Goal: Task Accomplishment & Management: Use online tool/utility

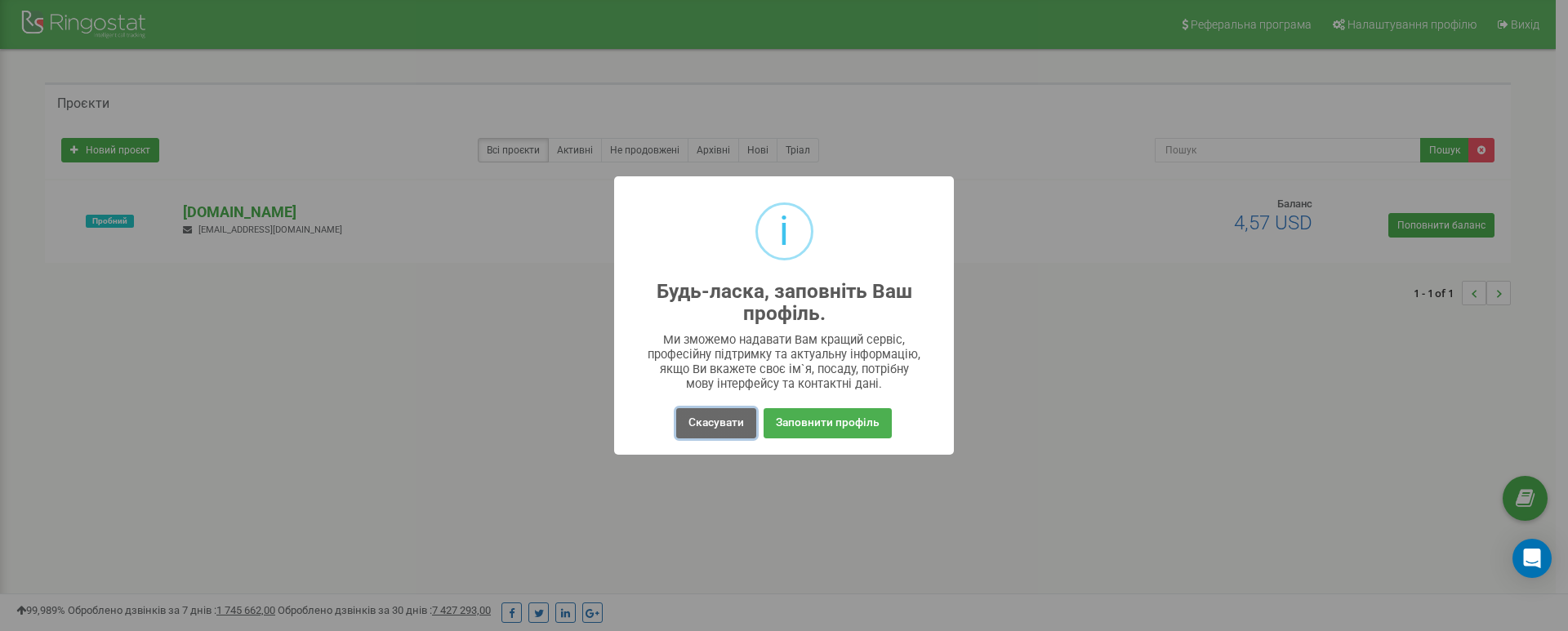
click at [715, 434] on button "Скасувати" at bounding box center [715, 423] width 80 height 30
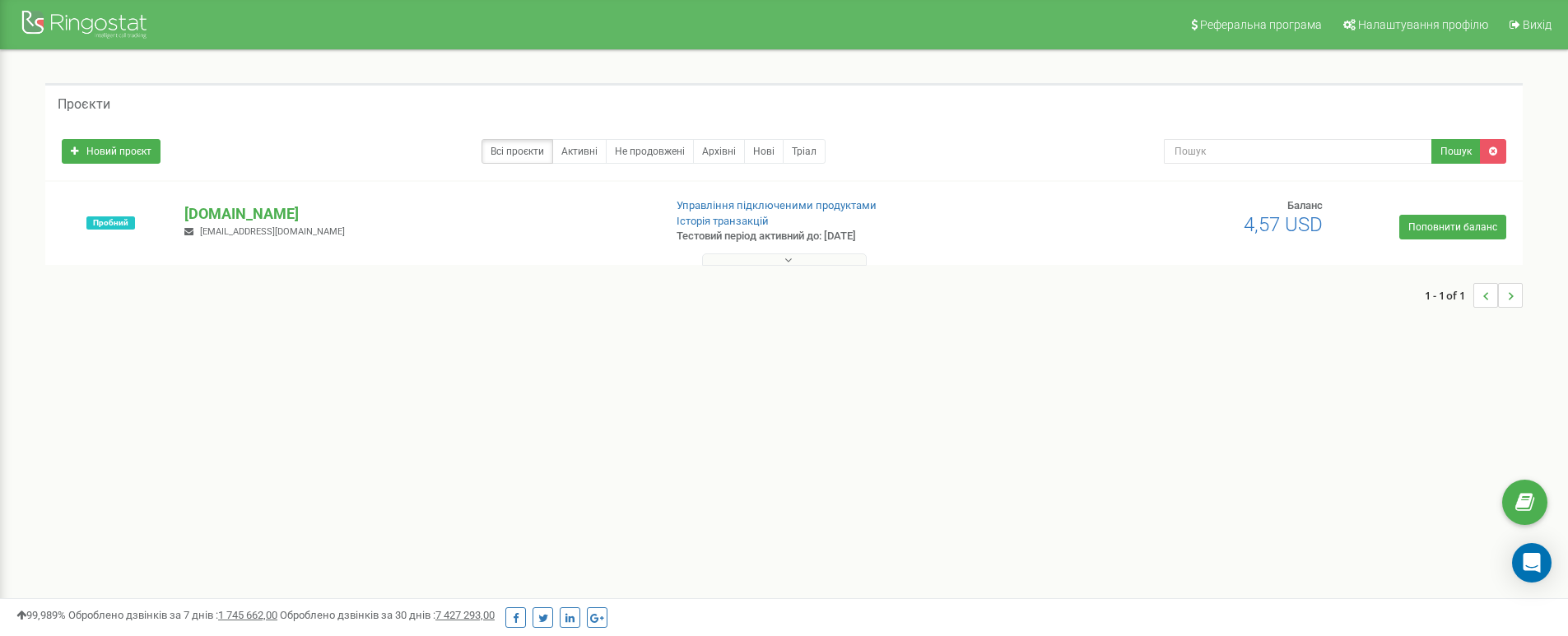
click at [485, 437] on div "Реферальна програма Налаштування профілю Вихід Проєкти Новий проєкт Всі проєкти…" at bounding box center [784, 494] width 1568 height 987
click at [232, 220] on p "[DOMAIN_NAME]" at bounding box center [417, 213] width 465 height 21
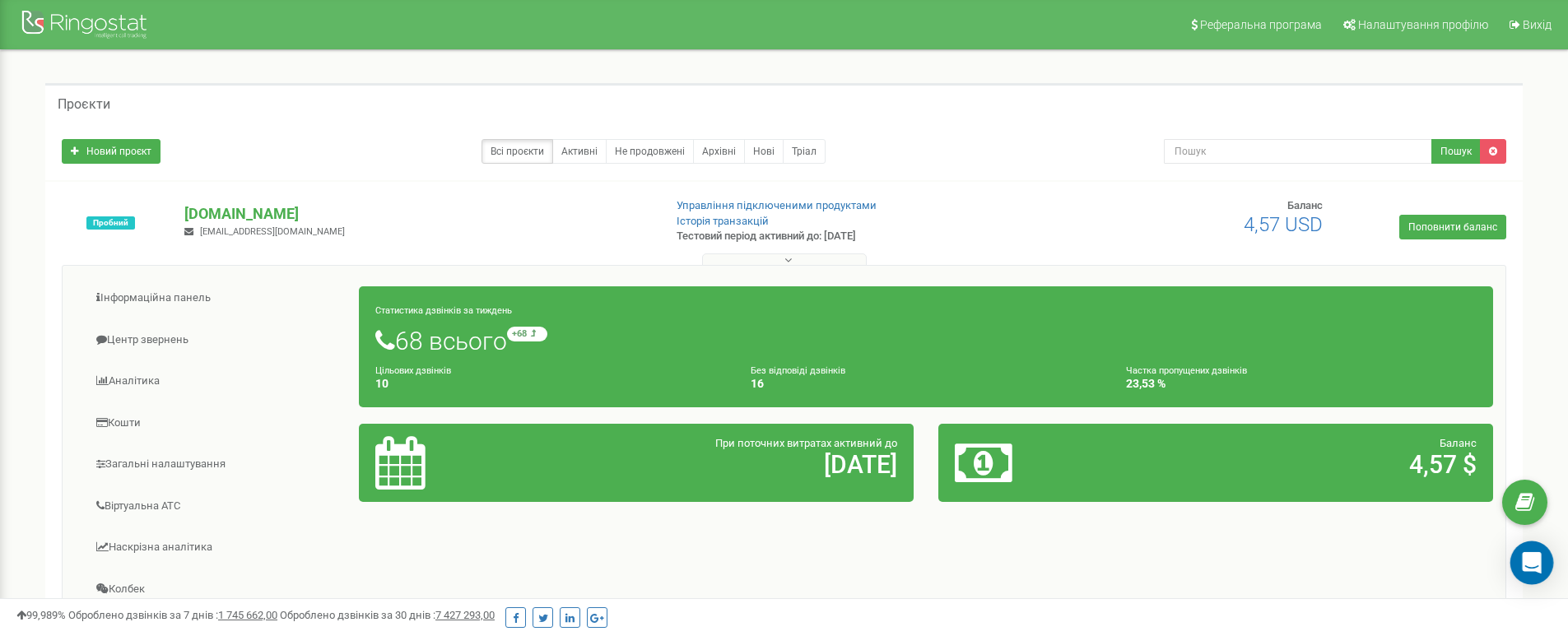
click at [1535, 563] on icon "Open Intercom Messenger" at bounding box center [1531, 562] width 19 height 21
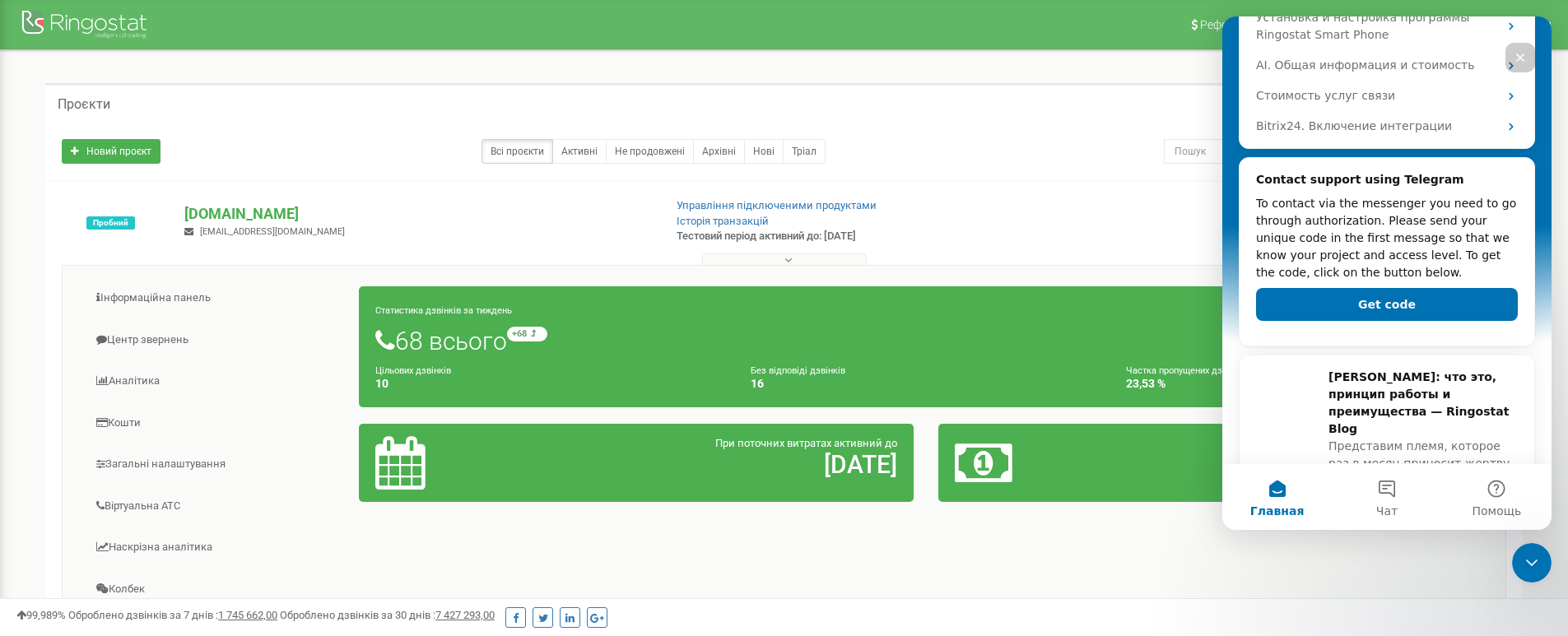
scroll to position [378, 0]
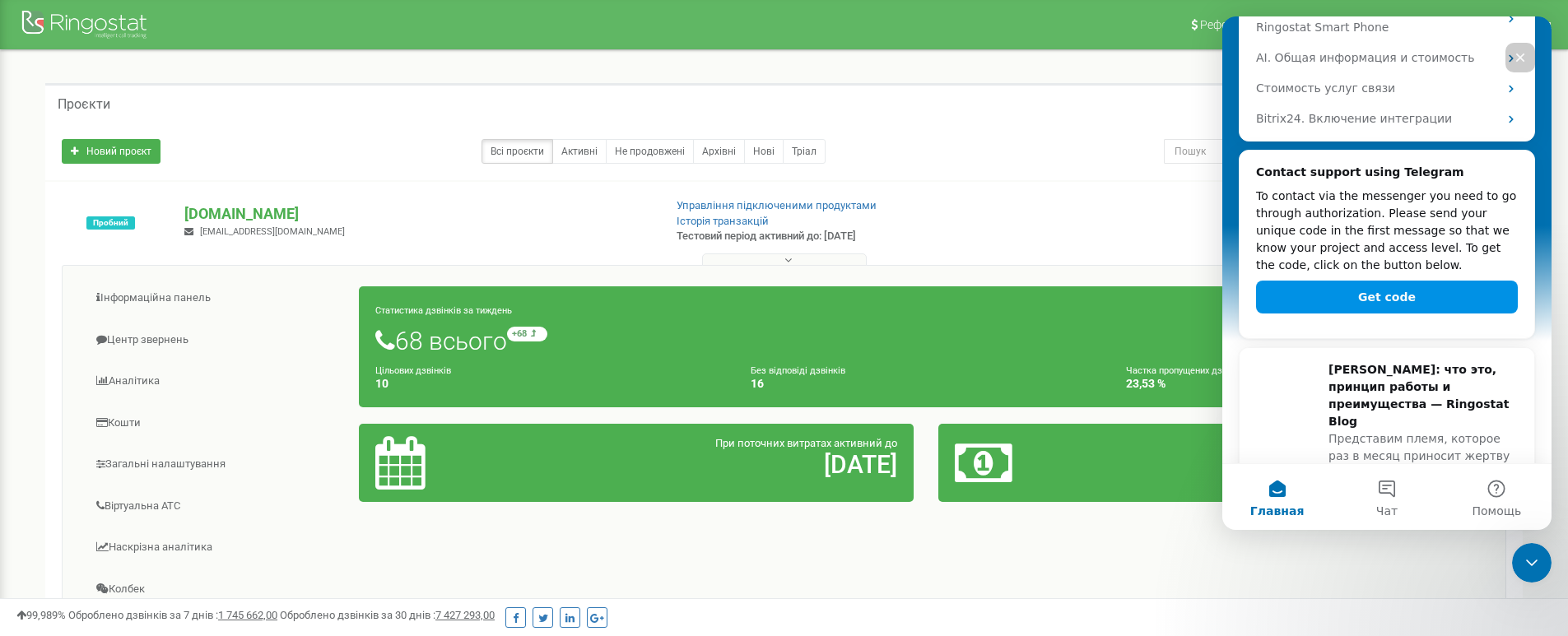
click at [1366, 300] on button "Get code" at bounding box center [1387, 296] width 262 height 33
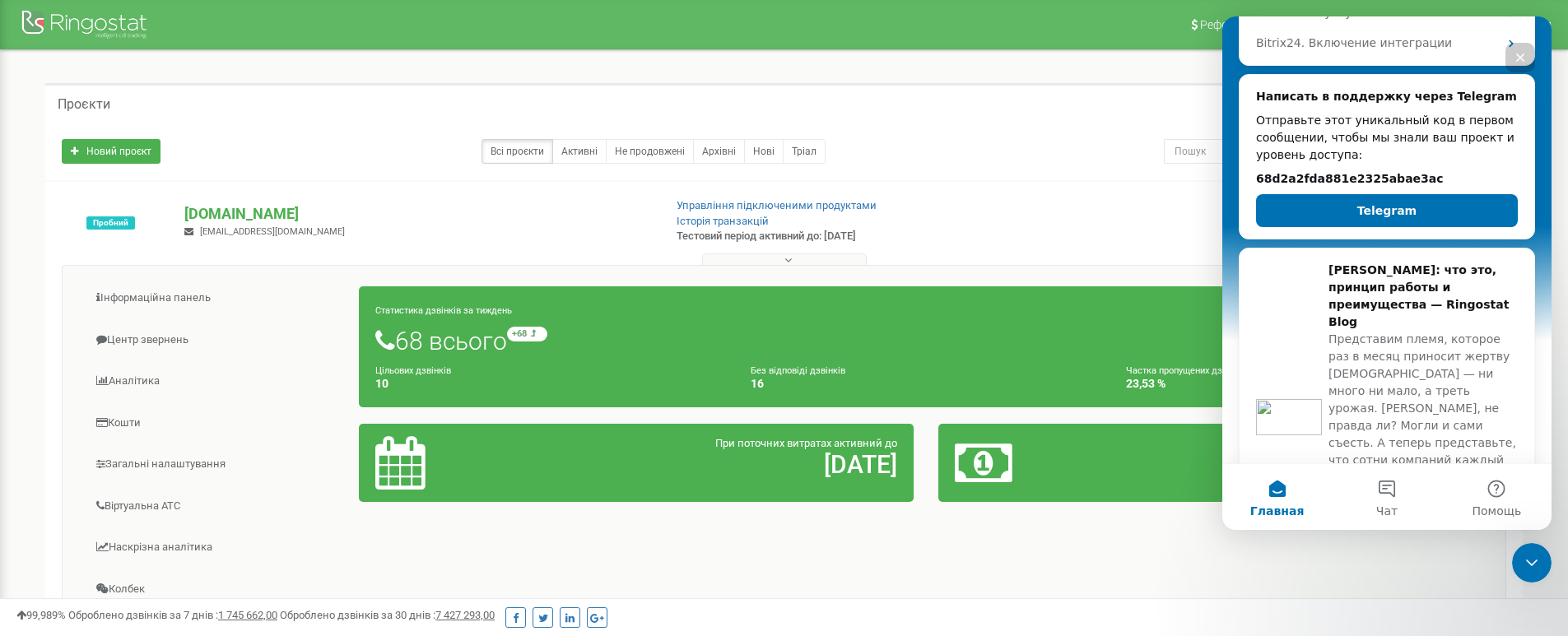
scroll to position [430, 0]
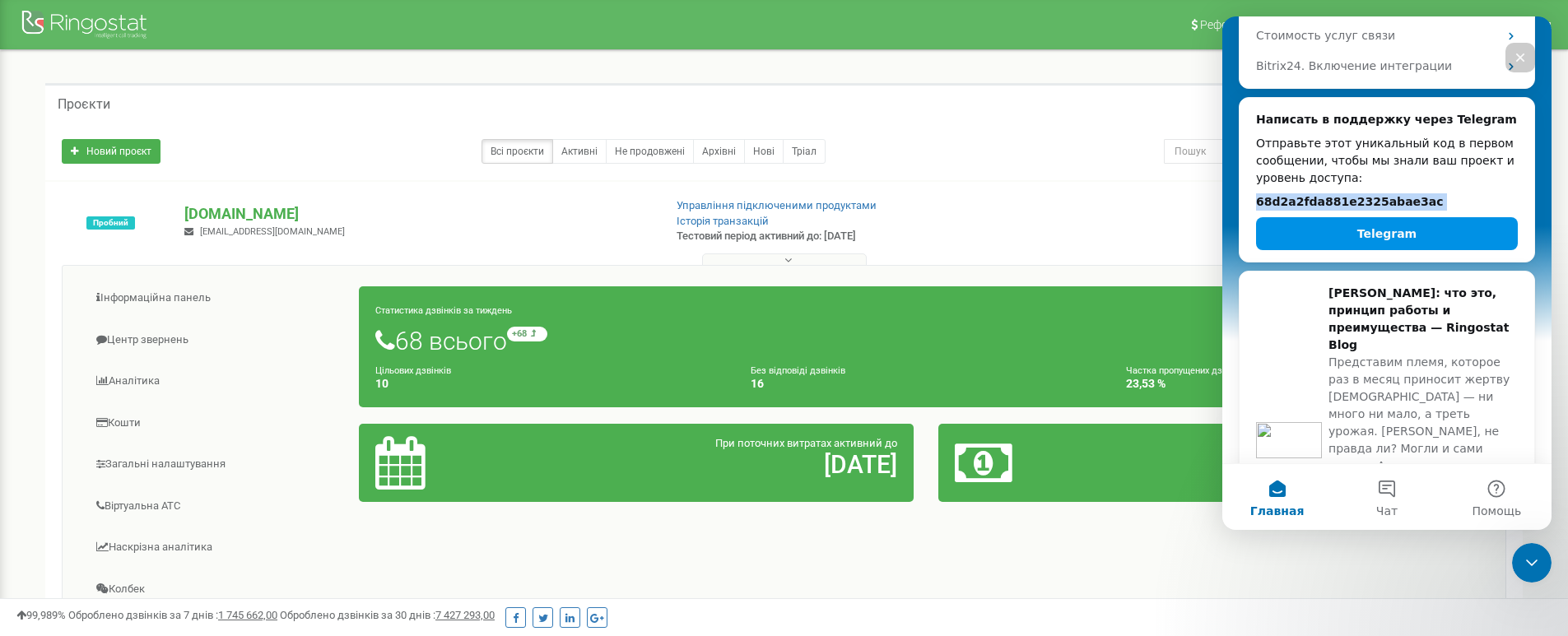
drag, startPoint x: 1257, startPoint y: 201, endPoint x: 1459, endPoint y: 222, distance: 203.1
click at [1459, 222] on div "Написать в поддержку через Telegram Отправьте этот уникальный код в первом сооб…" at bounding box center [1387, 180] width 262 height 139
copy div "68d2a2fda881e2325abae3ac Telegram Коллтрекинг: что это, принцип работы и преиму…"
click at [1521, 61] on icon "Закрыть" at bounding box center [1521, 58] width 14 height 14
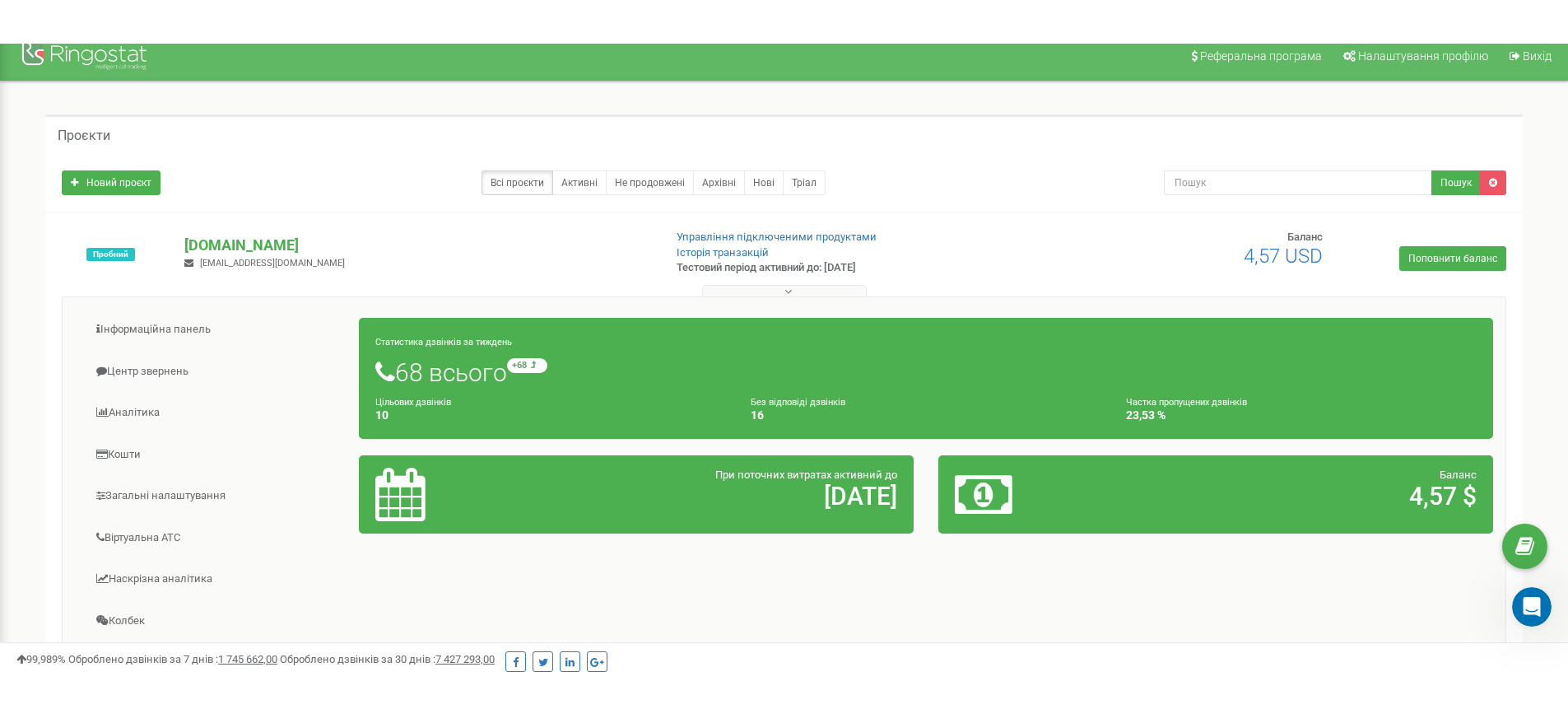
scroll to position [0, 0]
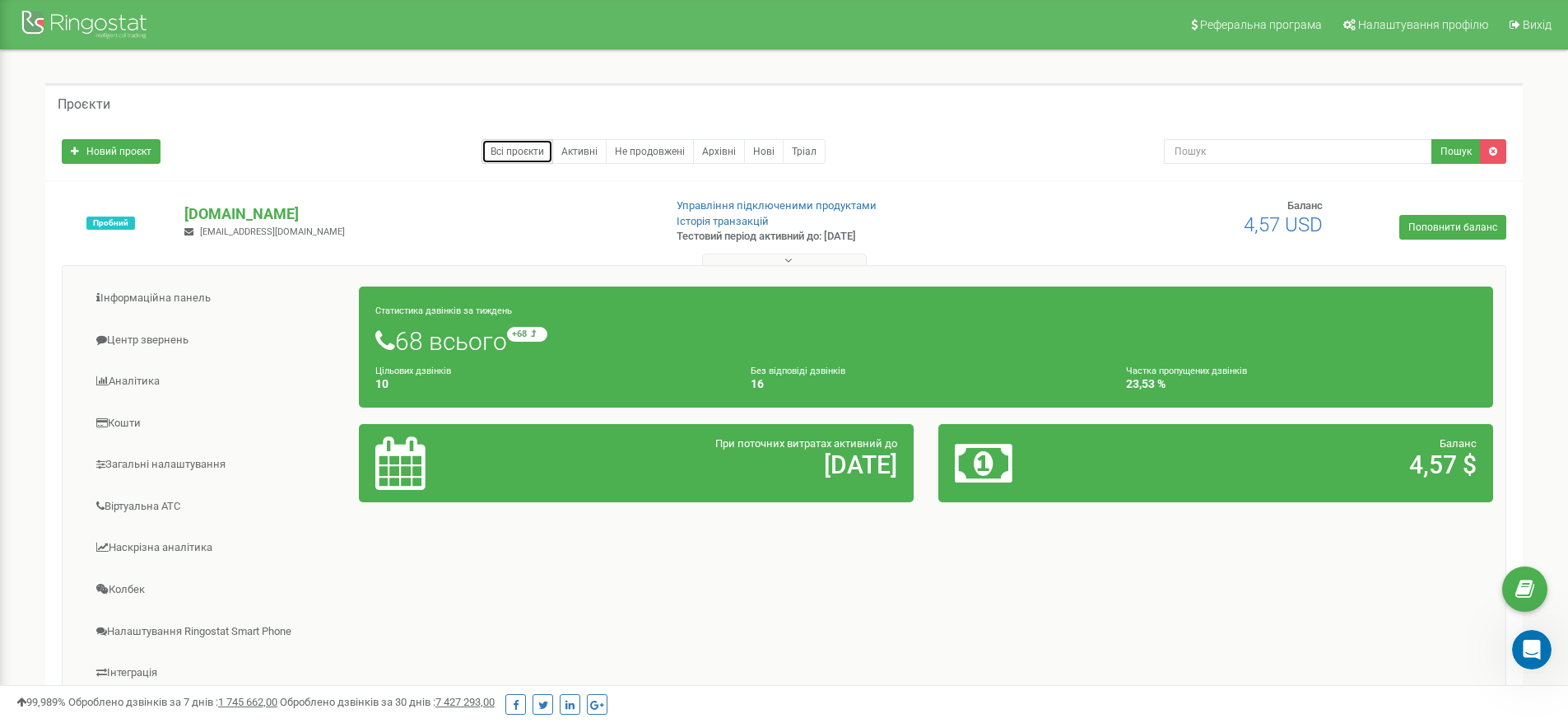
click at [529, 147] on link "Всі проєкти" at bounding box center [517, 151] width 72 height 25
click at [569, 150] on link "Активні" at bounding box center [579, 151] width 54 height 25
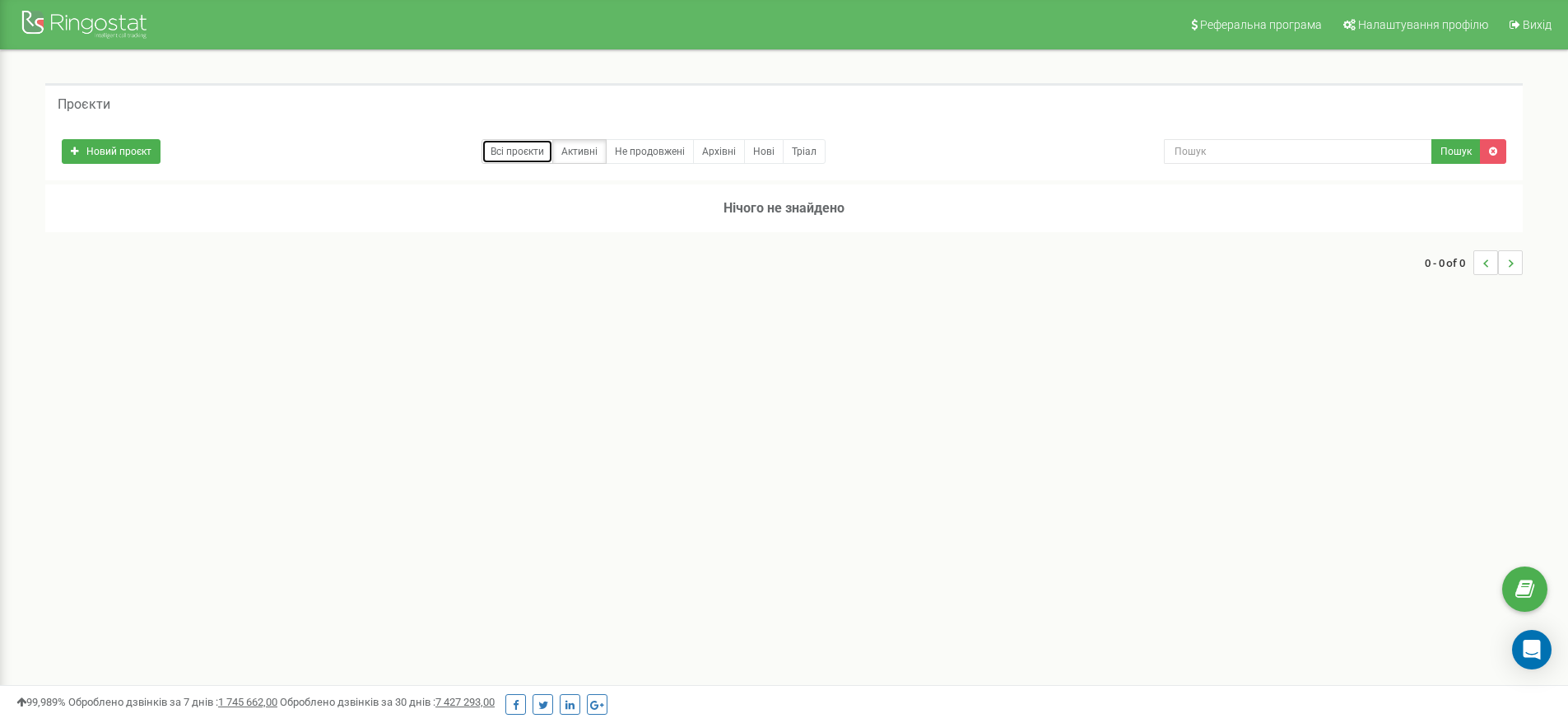
click at [509, 150] on link "Всі проєкти" at bounding box center [517, 151] width 72 height 25
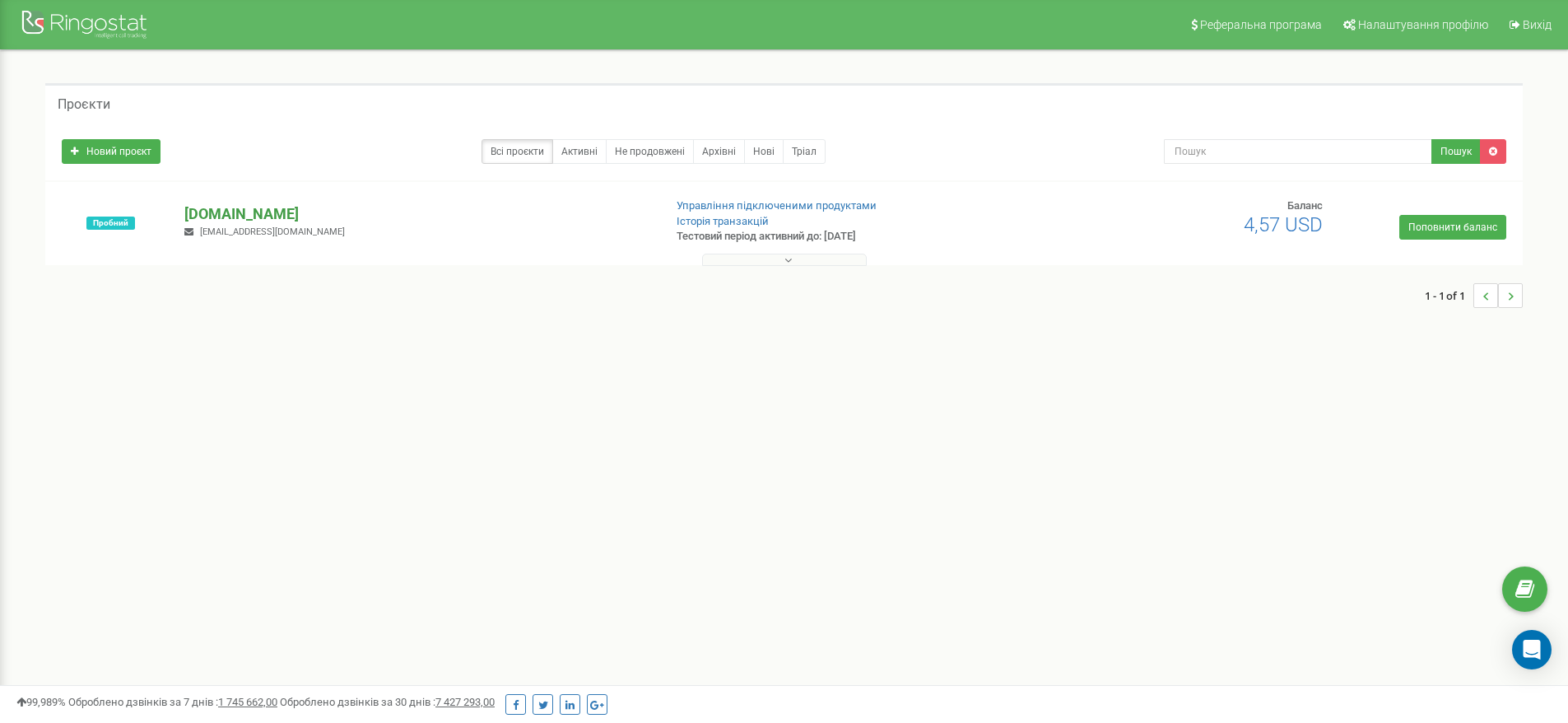
click at [224, 213] on p "[DOMAIN_NAME]" at bounding box center [417, 214] width 465 height 21
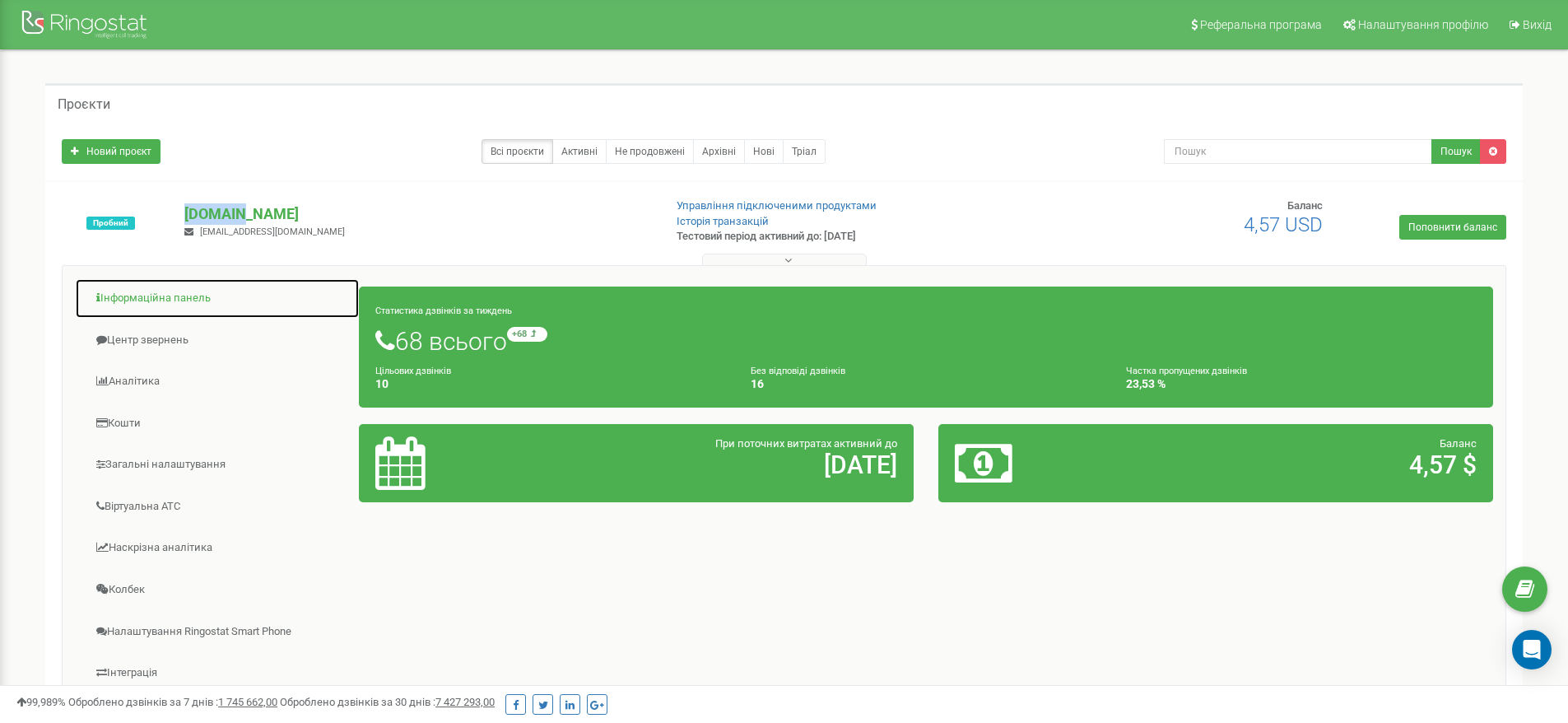
click at [152, 302] on link "Інформаційна панель" at bounding box center [217, 298] width 285 height 41
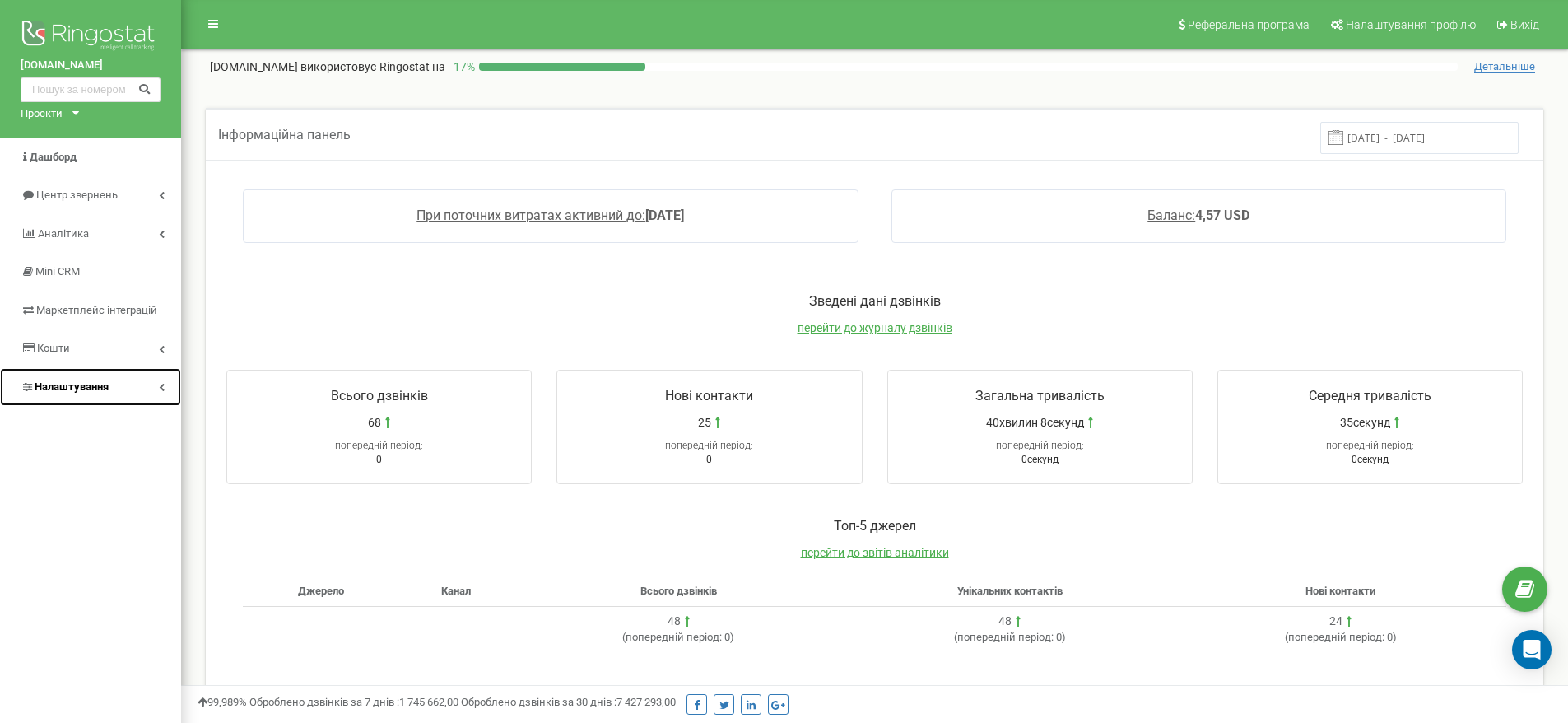
click at [62, 387] on span "Налаштування" at bounding box center [71, 387] width 74 height 13
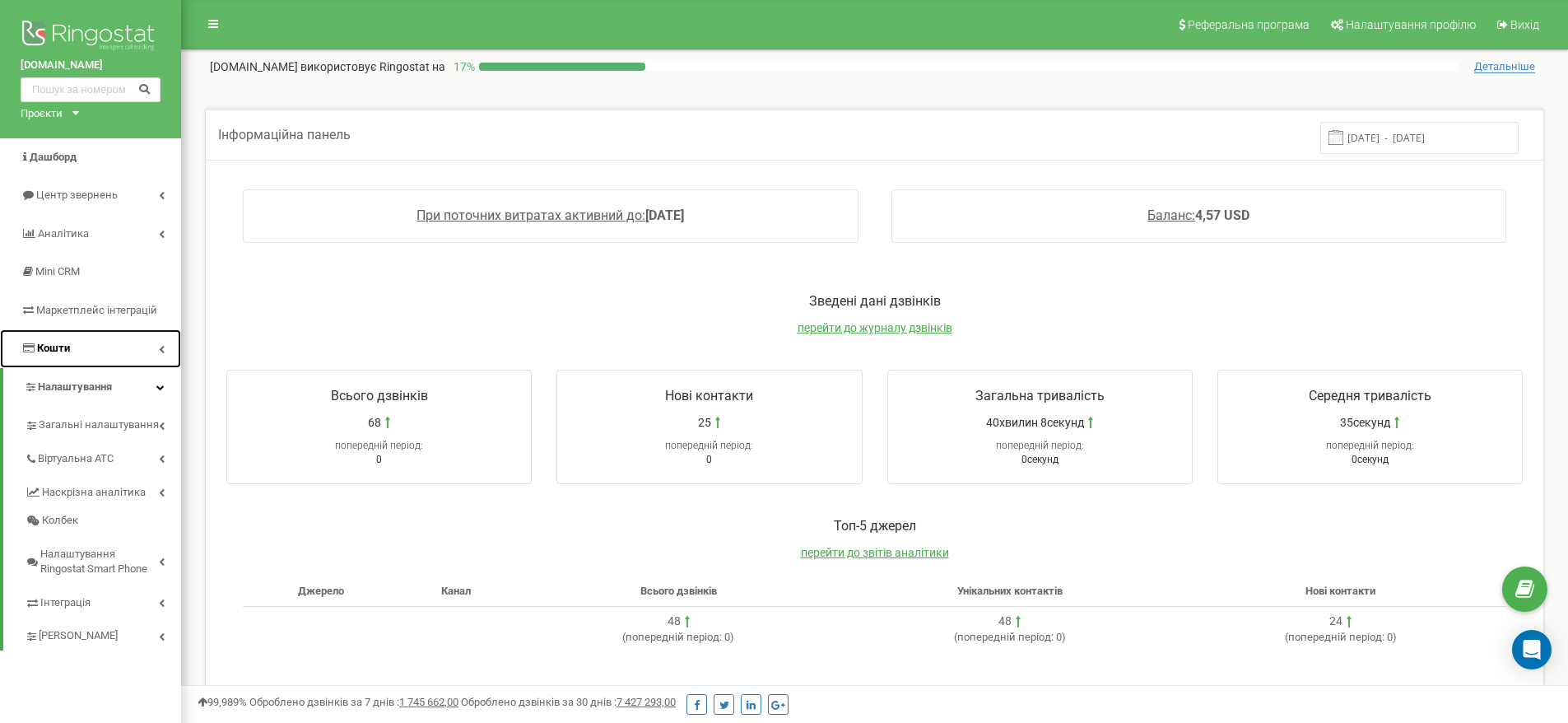
drag, startPoint x: 65, startPoint y: 360, endPoint x: 59, endPoint y: 353, distance: 9.2
click at [64, 359] on link "Кошти" at bounding box center [91, 349] width 181 height 39
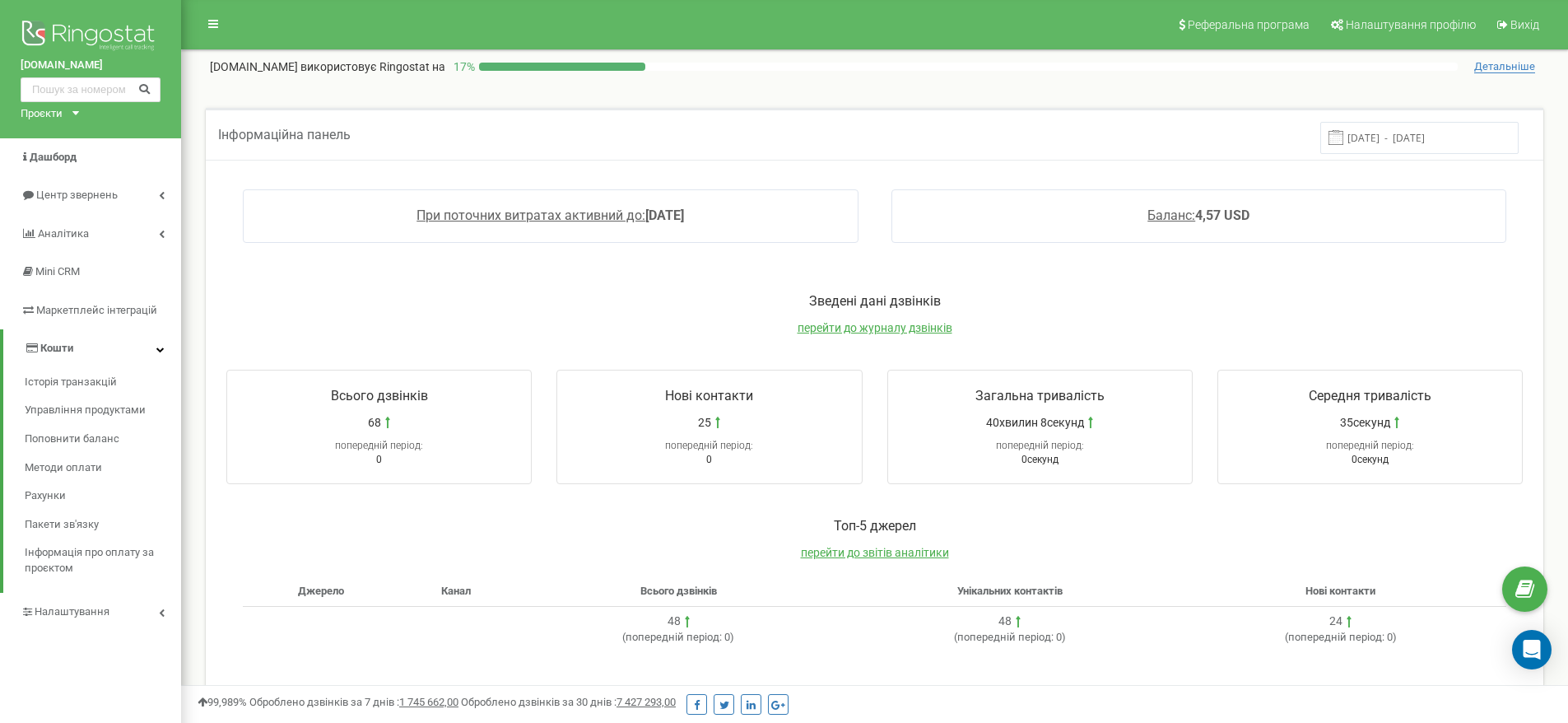
click at [80, 109] on div "tamarix.ua Проєкти tamarix.ua" at bounding box center [91, 69] width 181 height 138
click at [77, 113] on icon at bounding box center [75, 113] width 7 height 4
click at [214, 19] on icon at bounding box center [213, 24] width 10 height 12
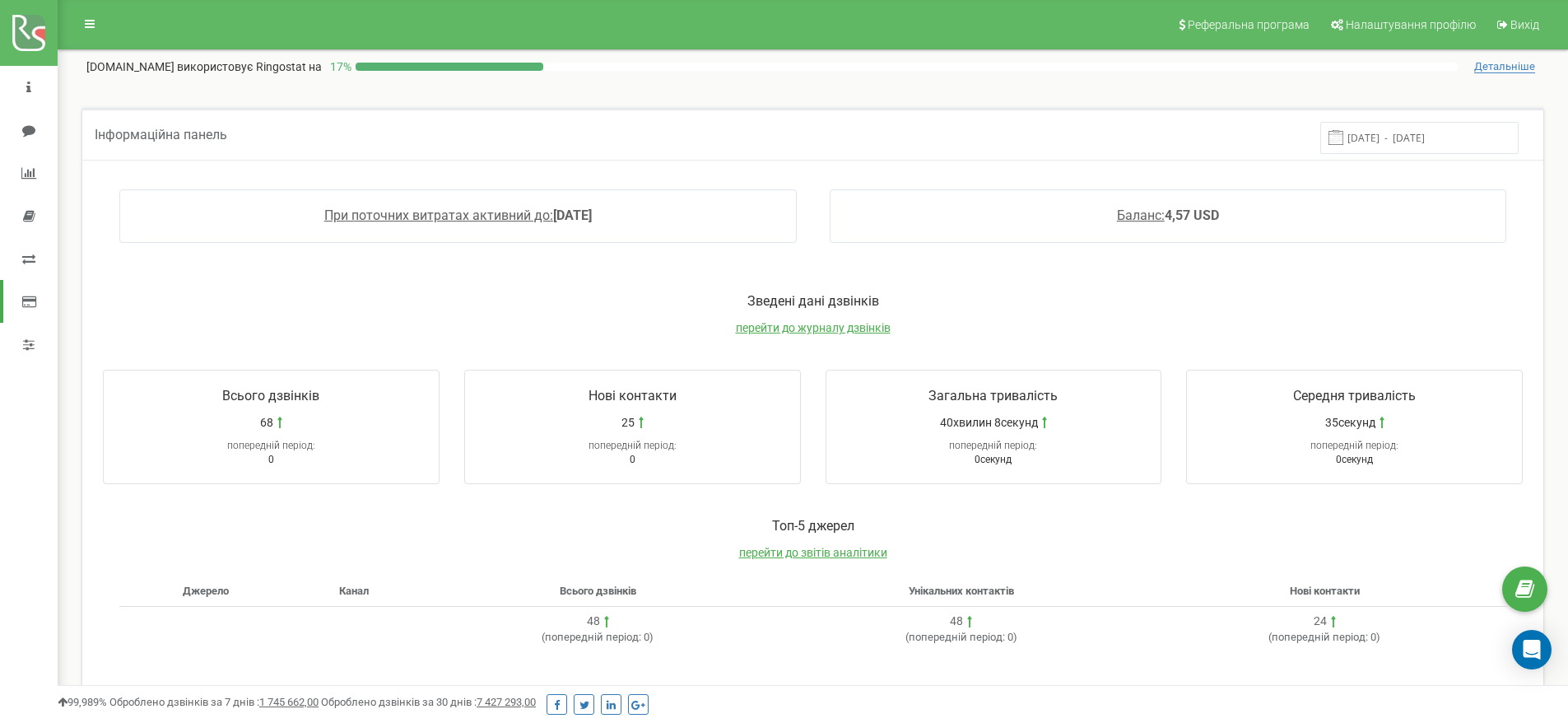
click at [293, 398] on span "Всього дзвінків" at bounding box center [270, 396] width 97 height 15
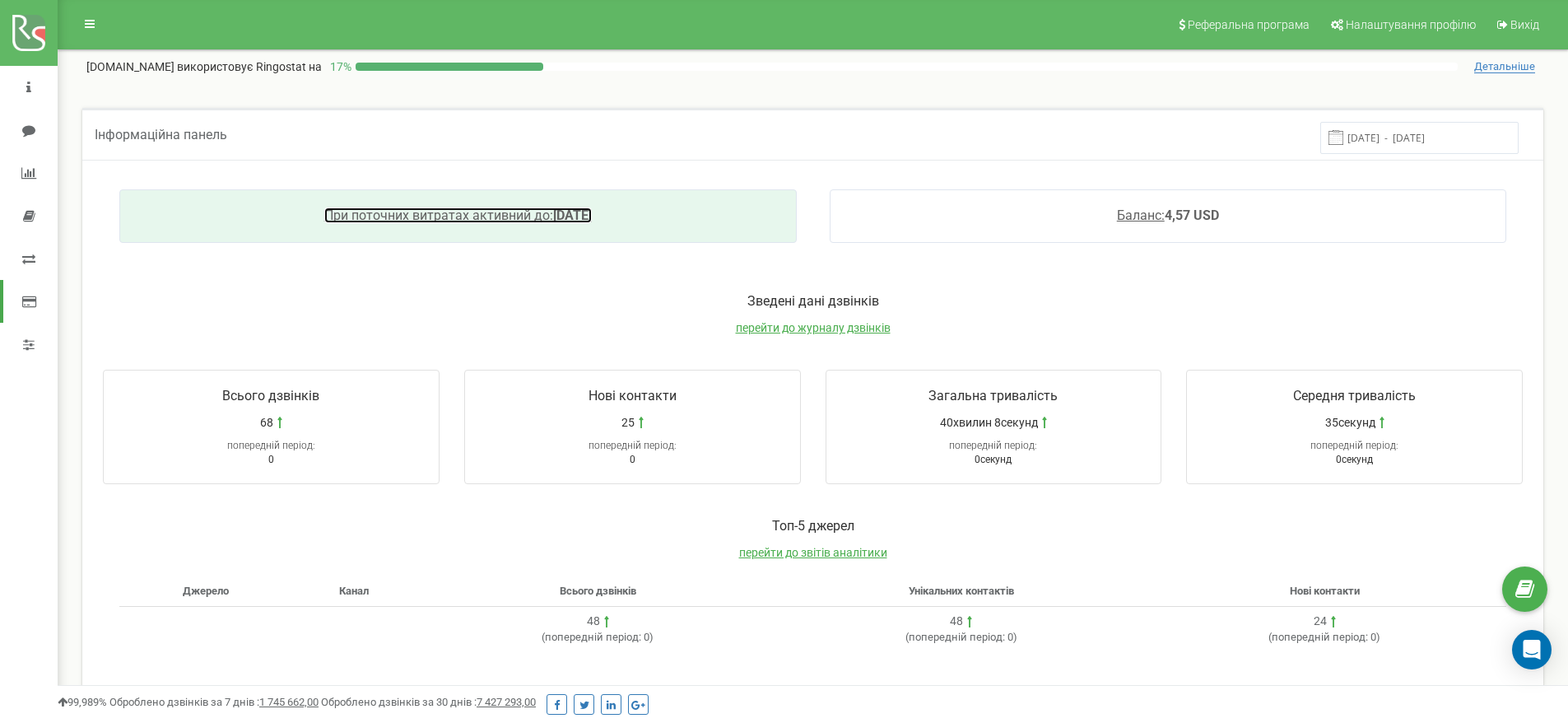
click at [415, 215] on span "При поточних витратах активний до:" at bounding box center [439, 215] width 229 height 15
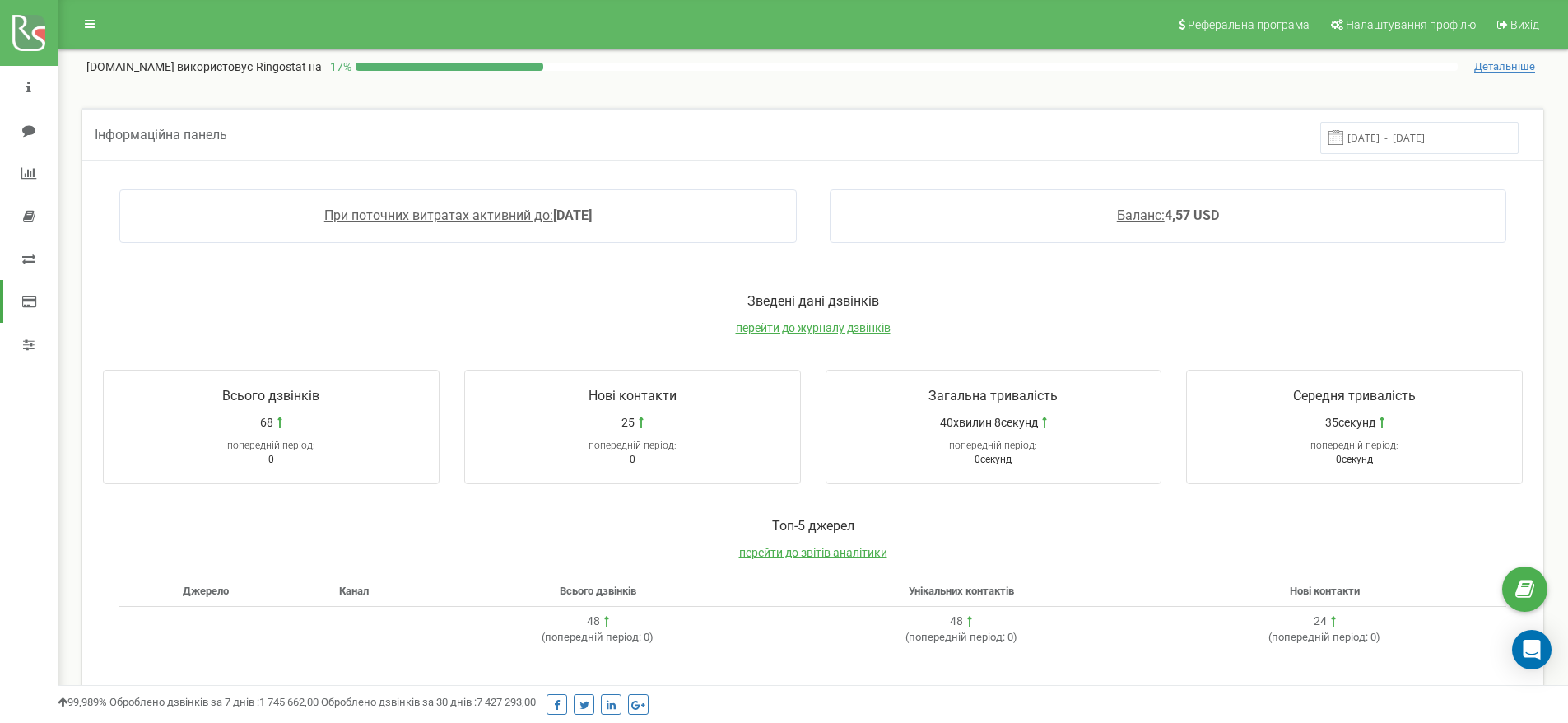
click at [1504, 68] on span "Детальніше" at bounding box center [1504, 67] width 61 height 14
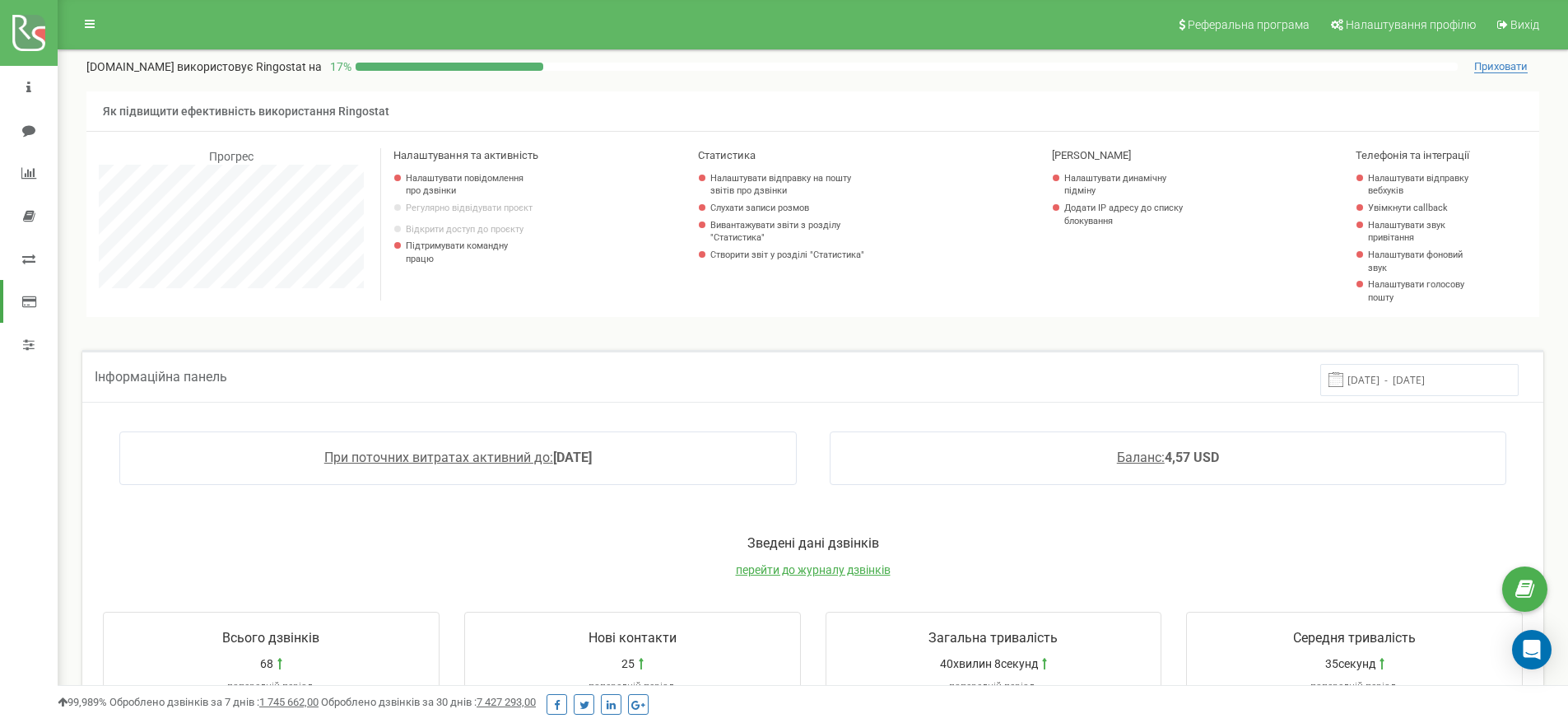
scroll to position [988, 1510]
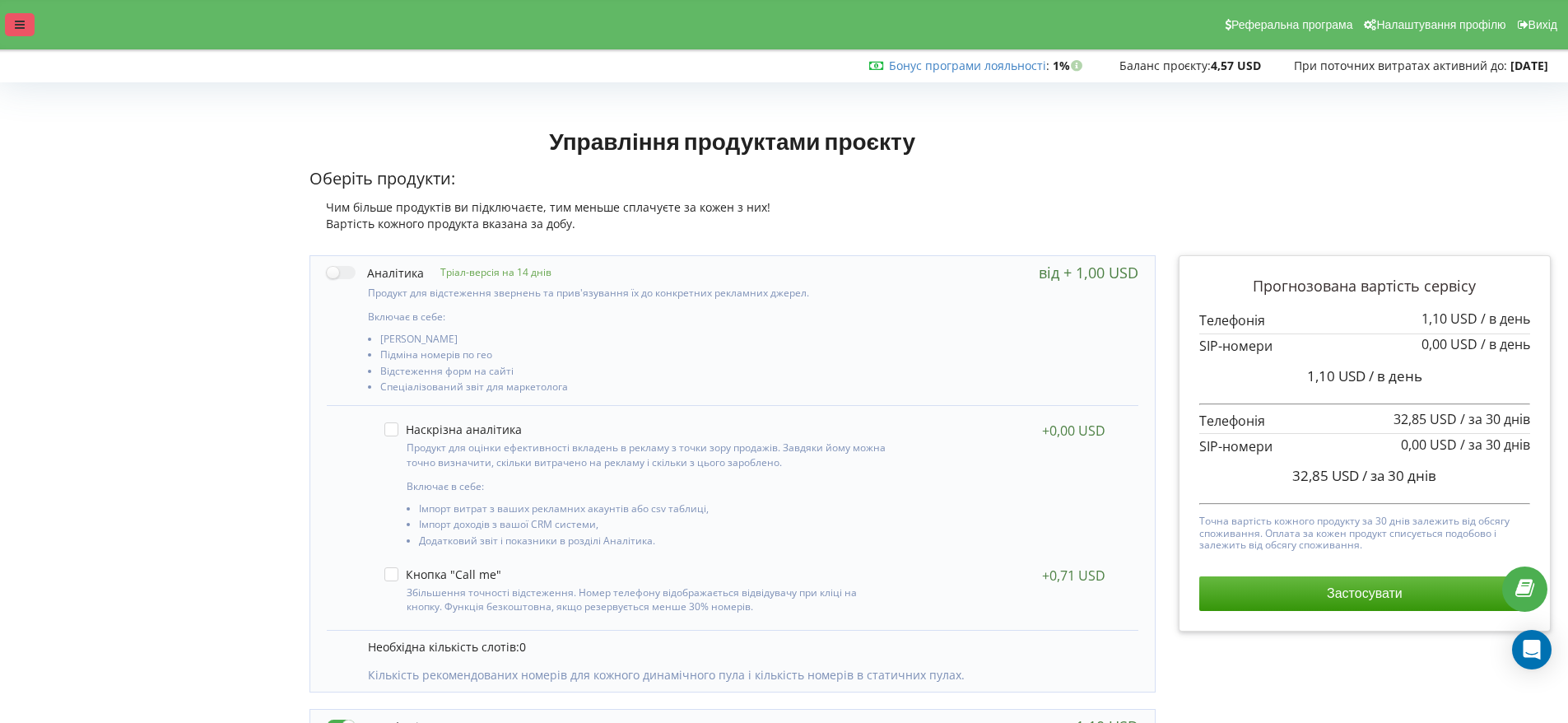
click at [27, 28] on div at bounding box center [19, 25] width 30 height 23
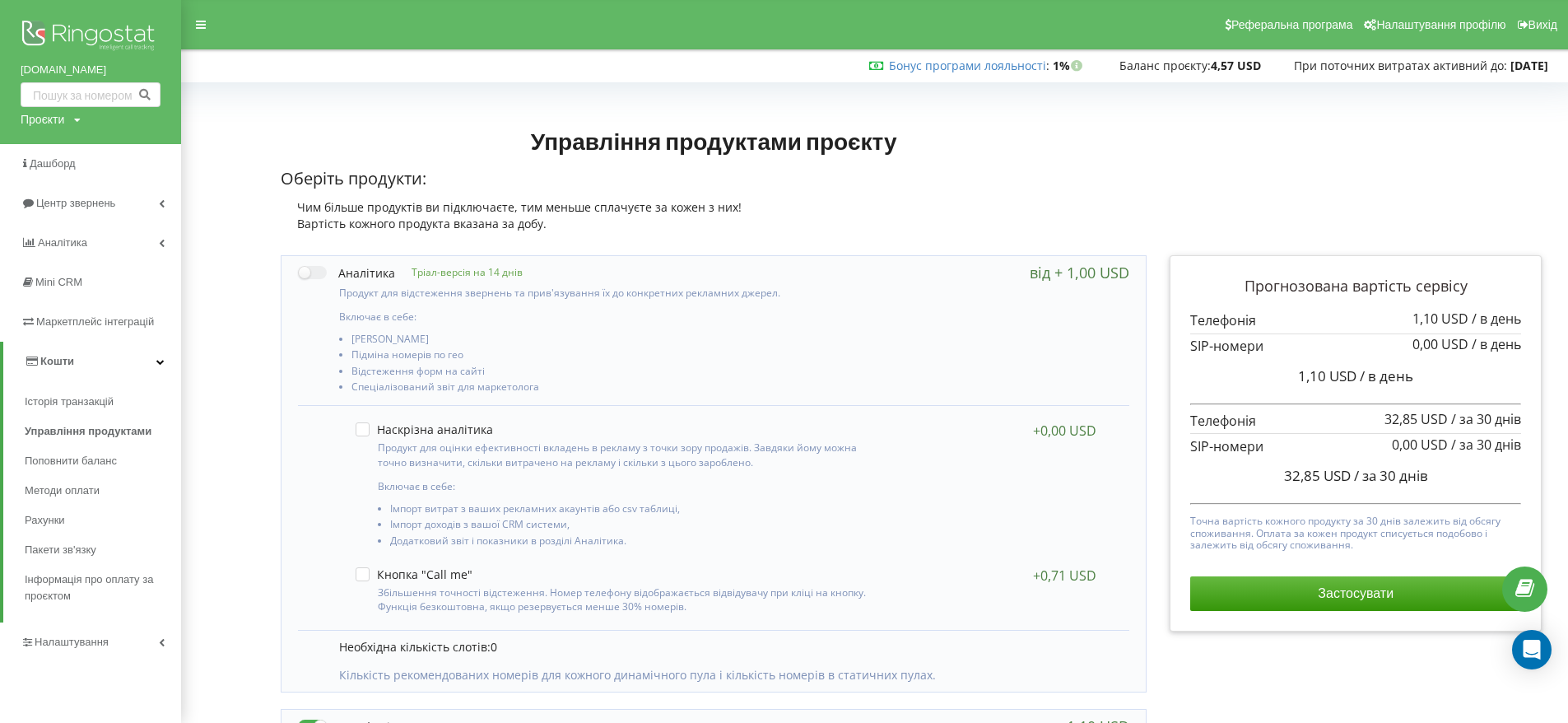
click at [109, 37] on img at bounding box center [90, 36] width 140 height 42
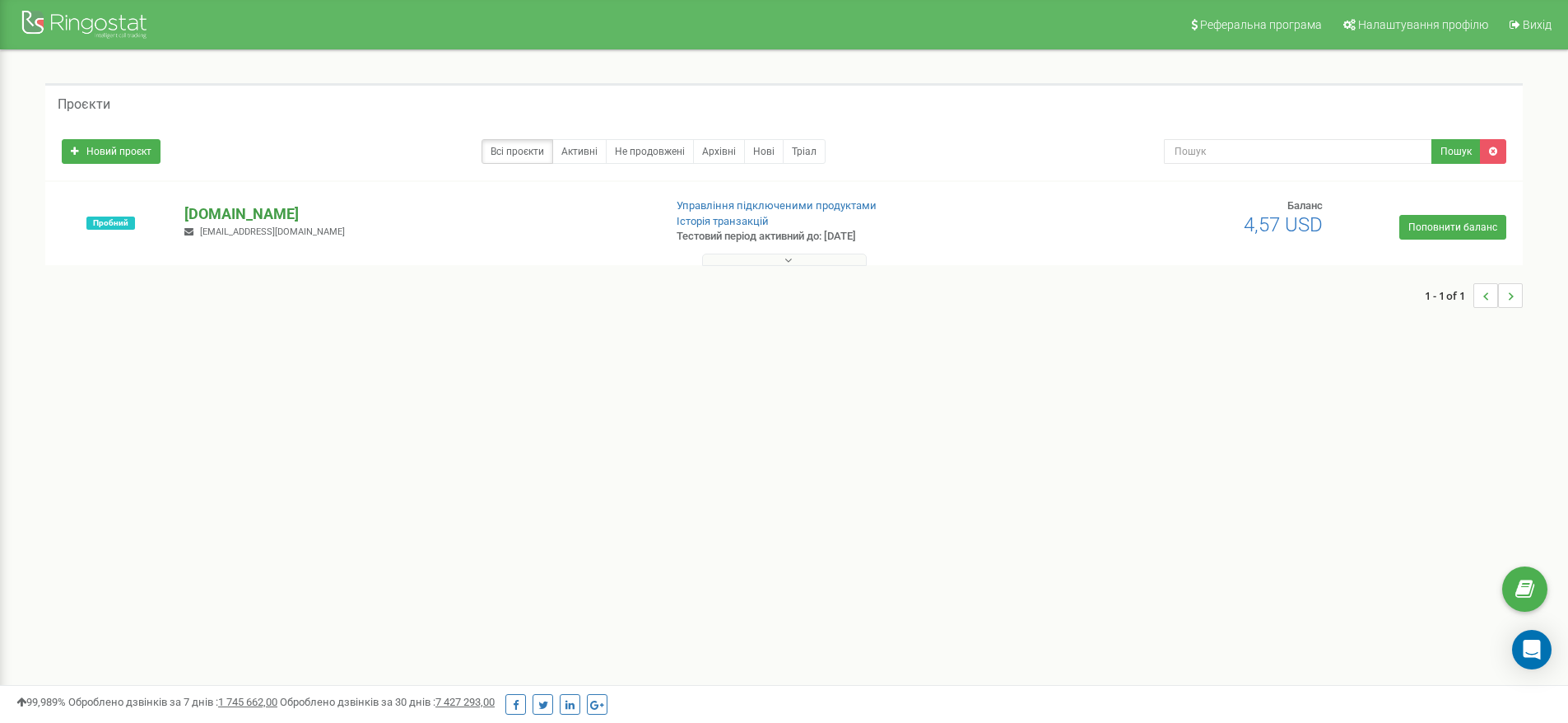
click at [209, 215] on p "[DOMAIN_NAME]" at bounding box center [417, 214] width 465 height 21
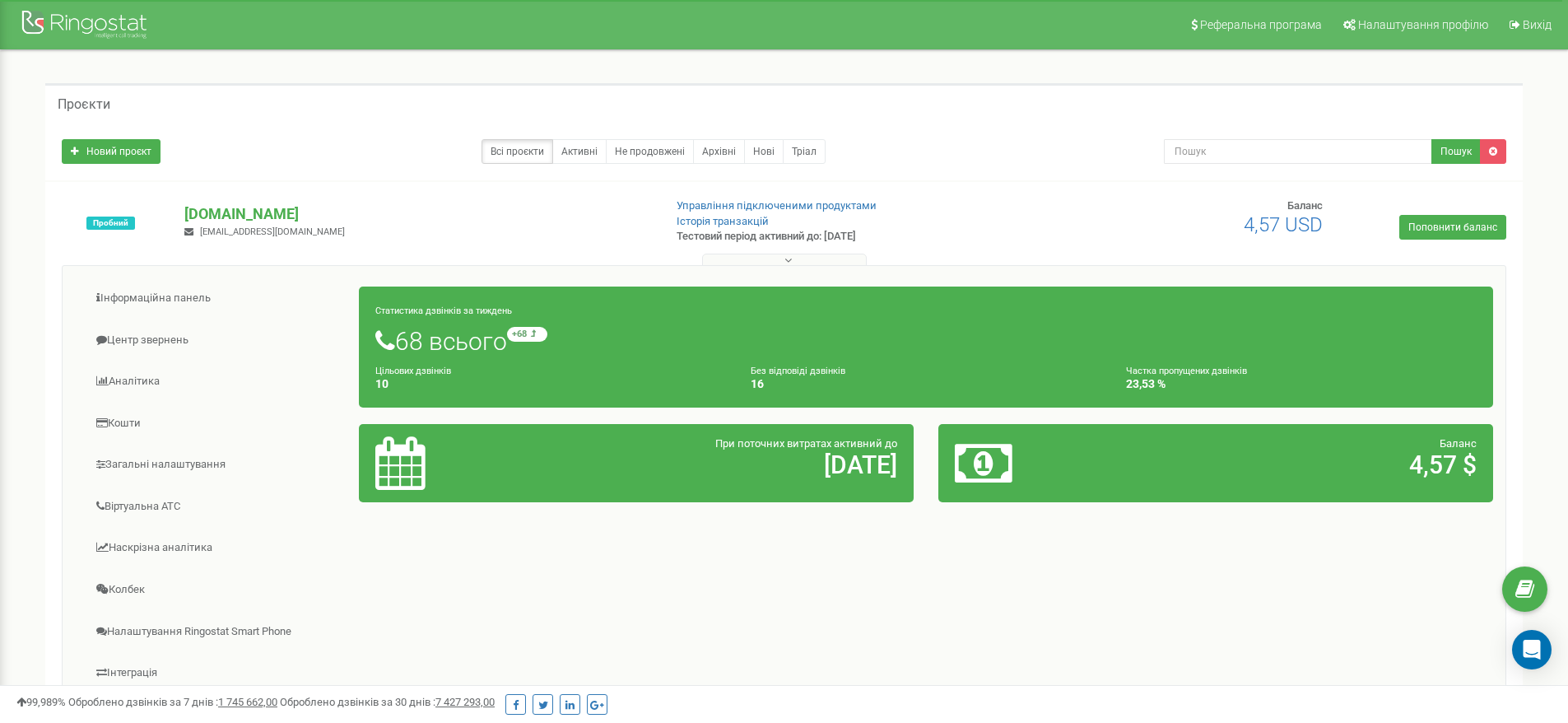
click at [444, 305] on small "Статистика дзвінків за тиждень" at bounding box center [443, 310] width 136 height 11
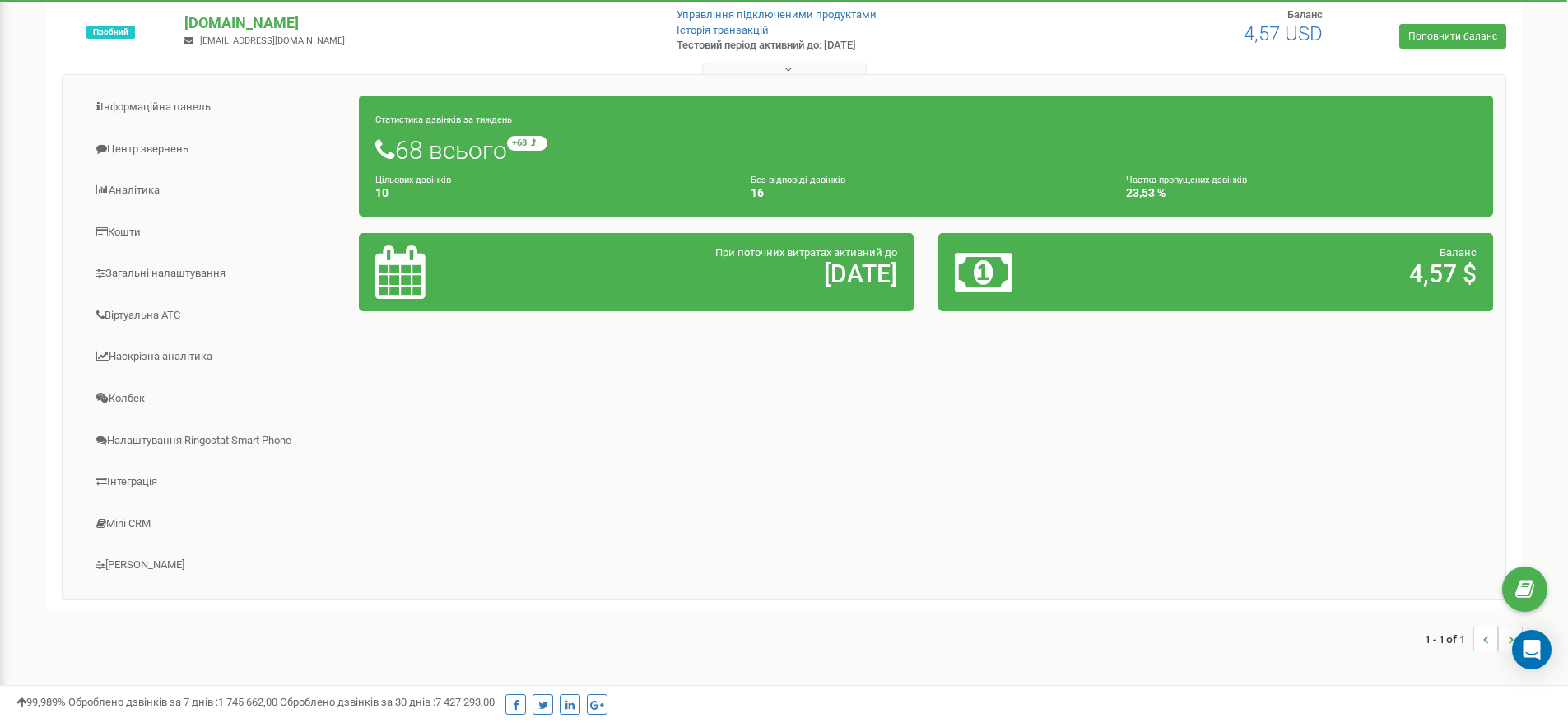
scroll to position [106, 0]
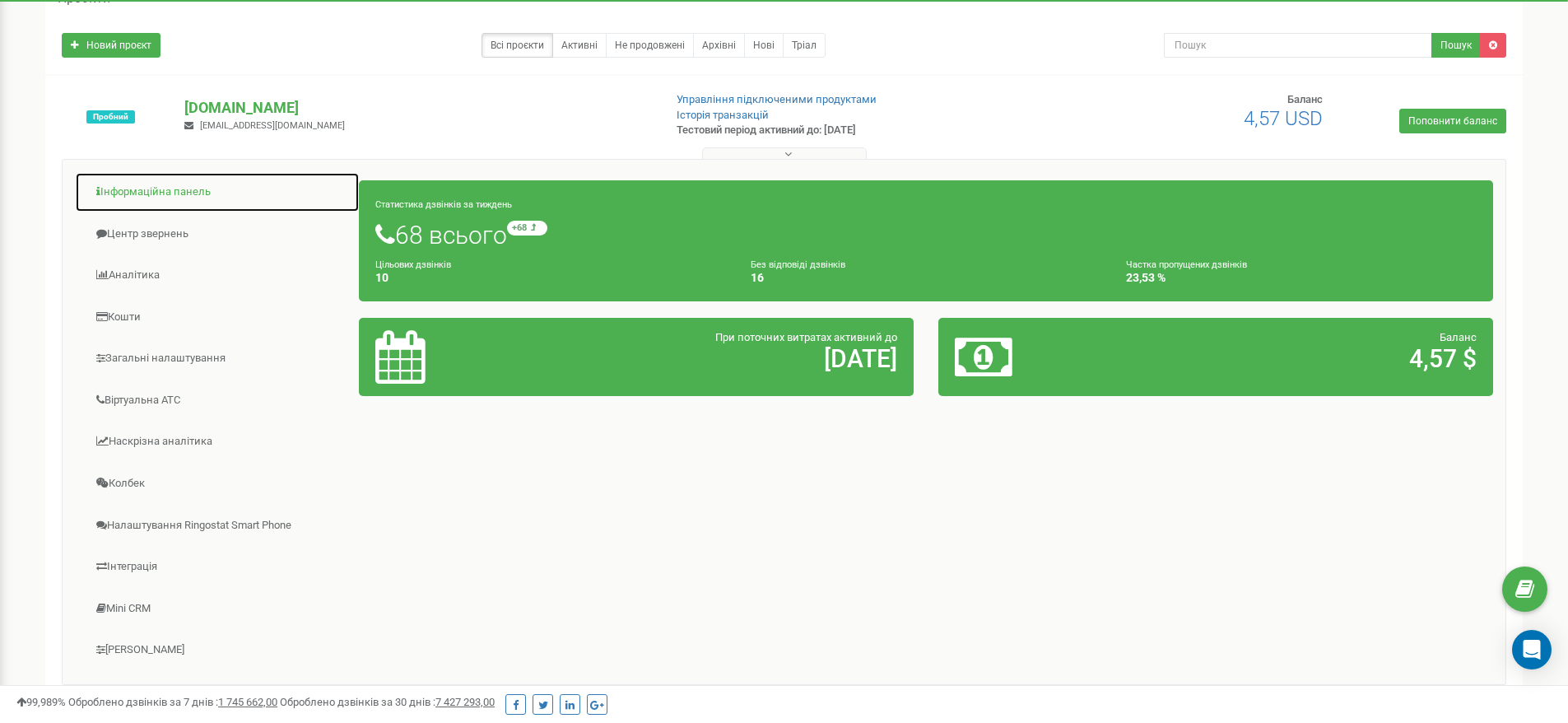
click at [155, 193] on link "Інформаційна панель" at bounding box center [217, 192] width 285 height 41
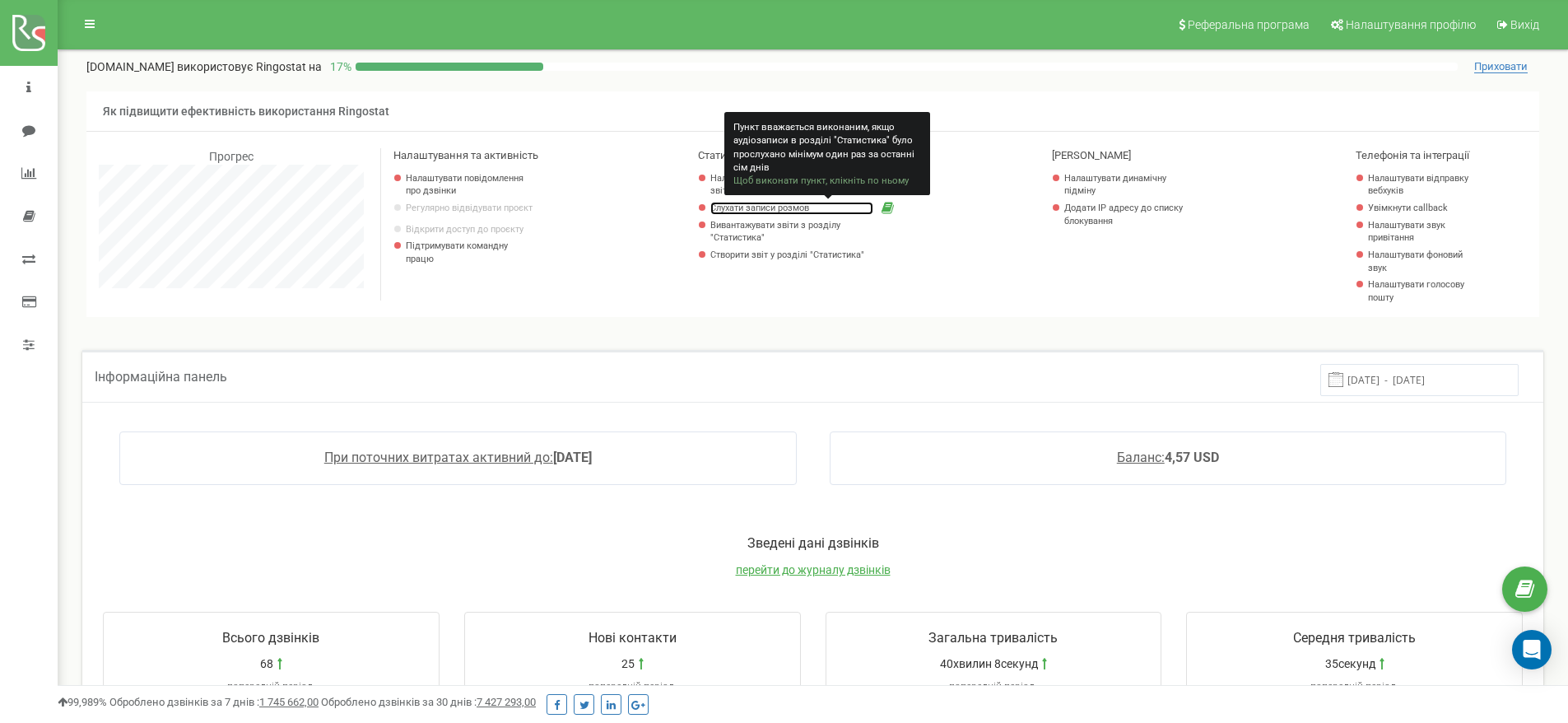
click at [751, 209] on link "Слухати записи розмов" at bounding box center [790, 209] width 162 height 14
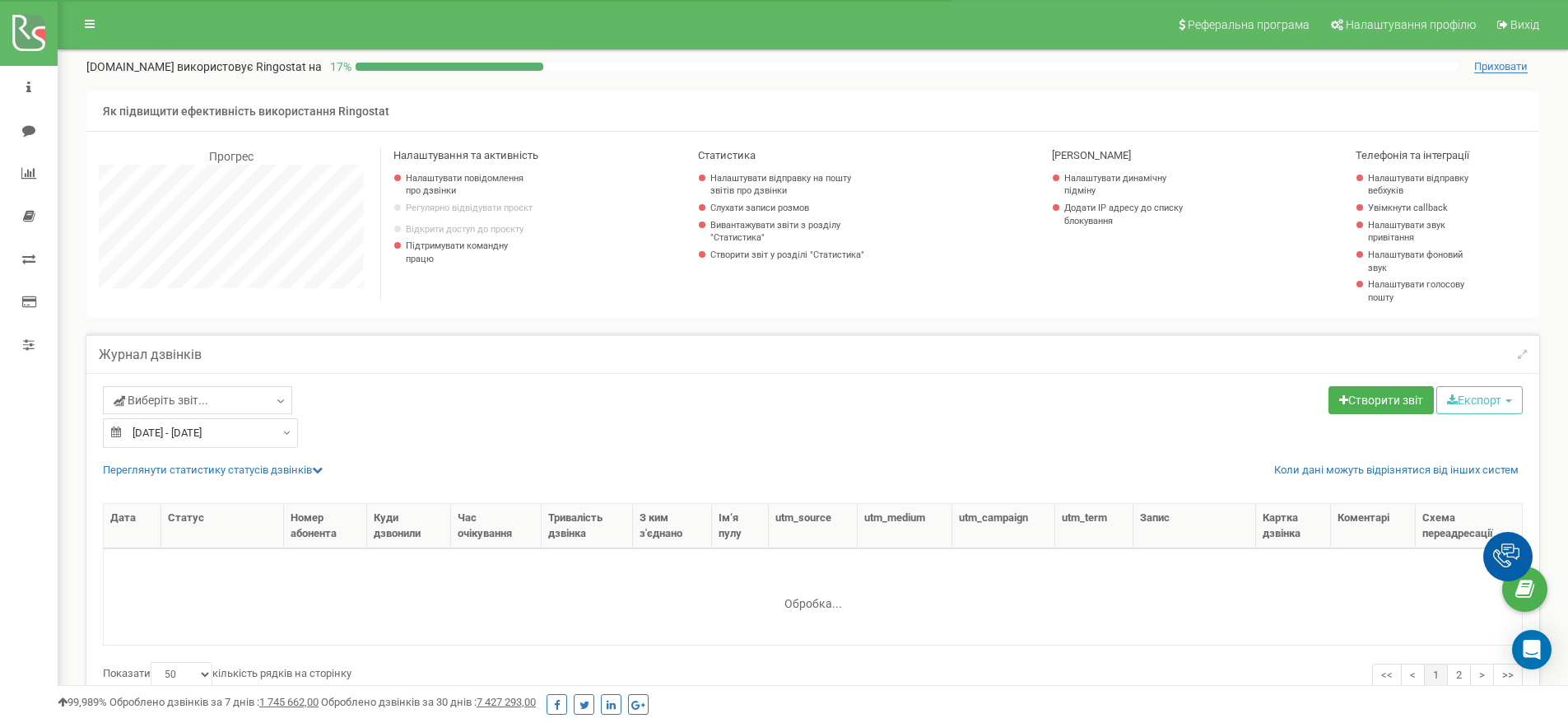
select select "50"
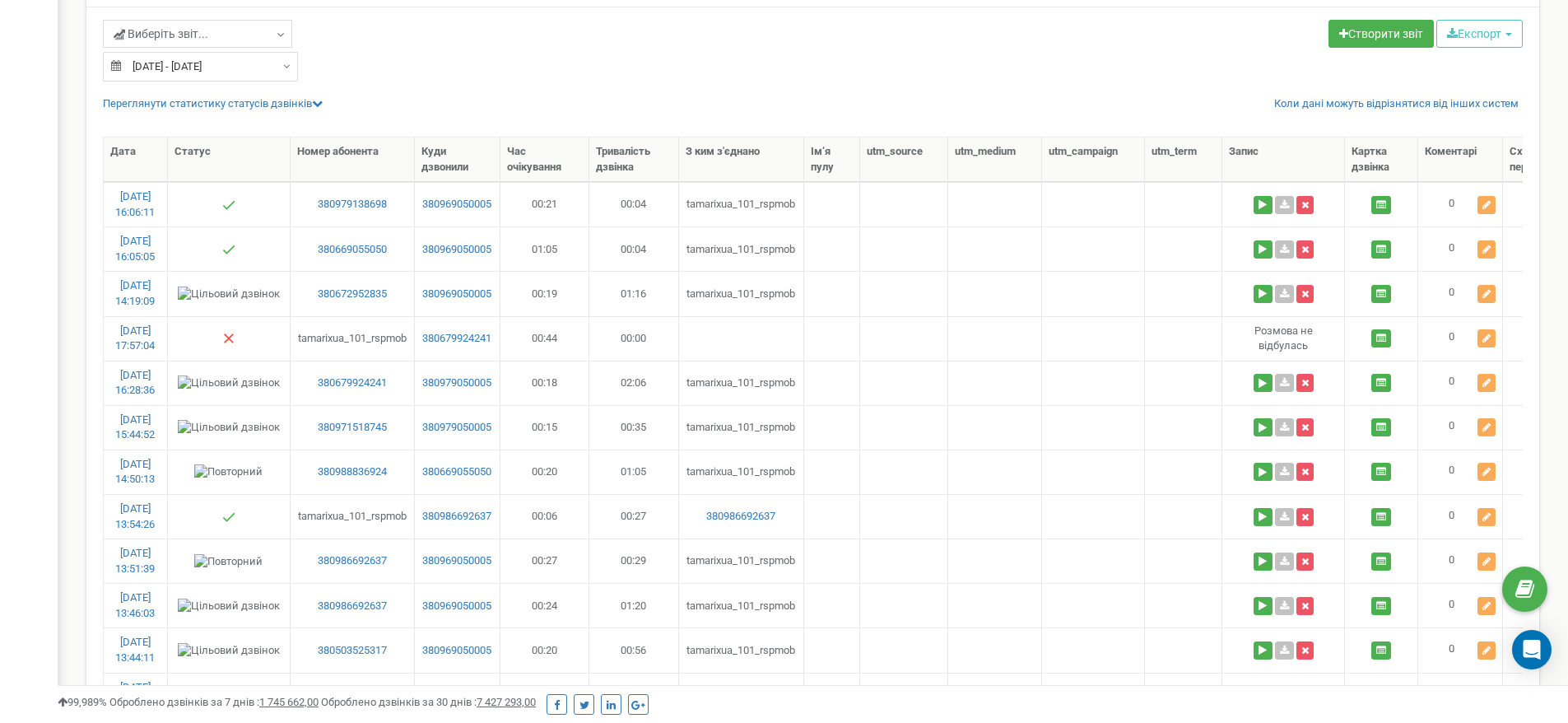
scroll to position [409, 0]
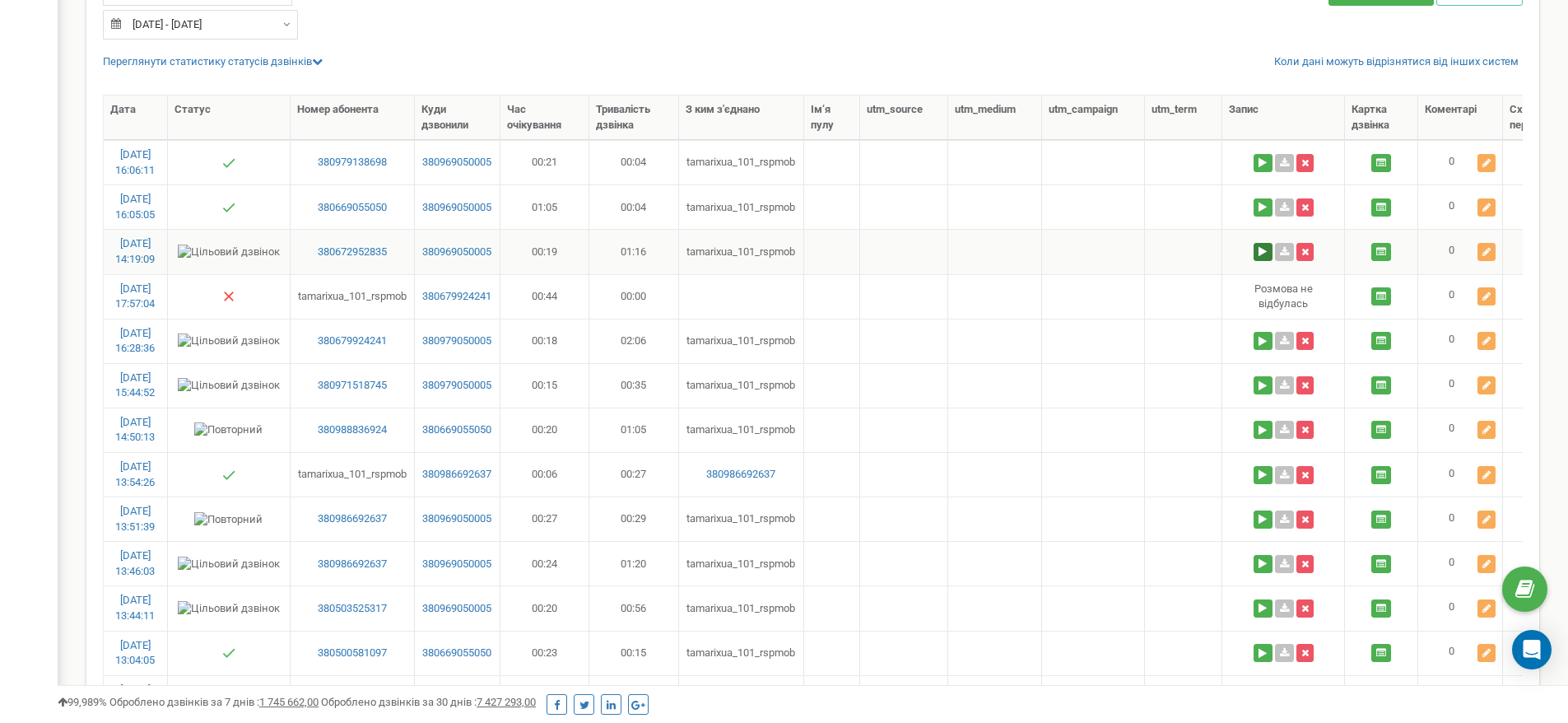
click at [1270, 253] on button at bounding box center [1263, 252] width 19 height 18
click at [1164, 303] on button at bounding box center [1166, 298] width 27 height 21
drag, startPoint x: 1167, startPoint y: 297, endPoint x: 1152, endPoint y: 347, distance: 52.2
click at [1167, 298] on button at bounding box center [1166, 298] width 27 height 21
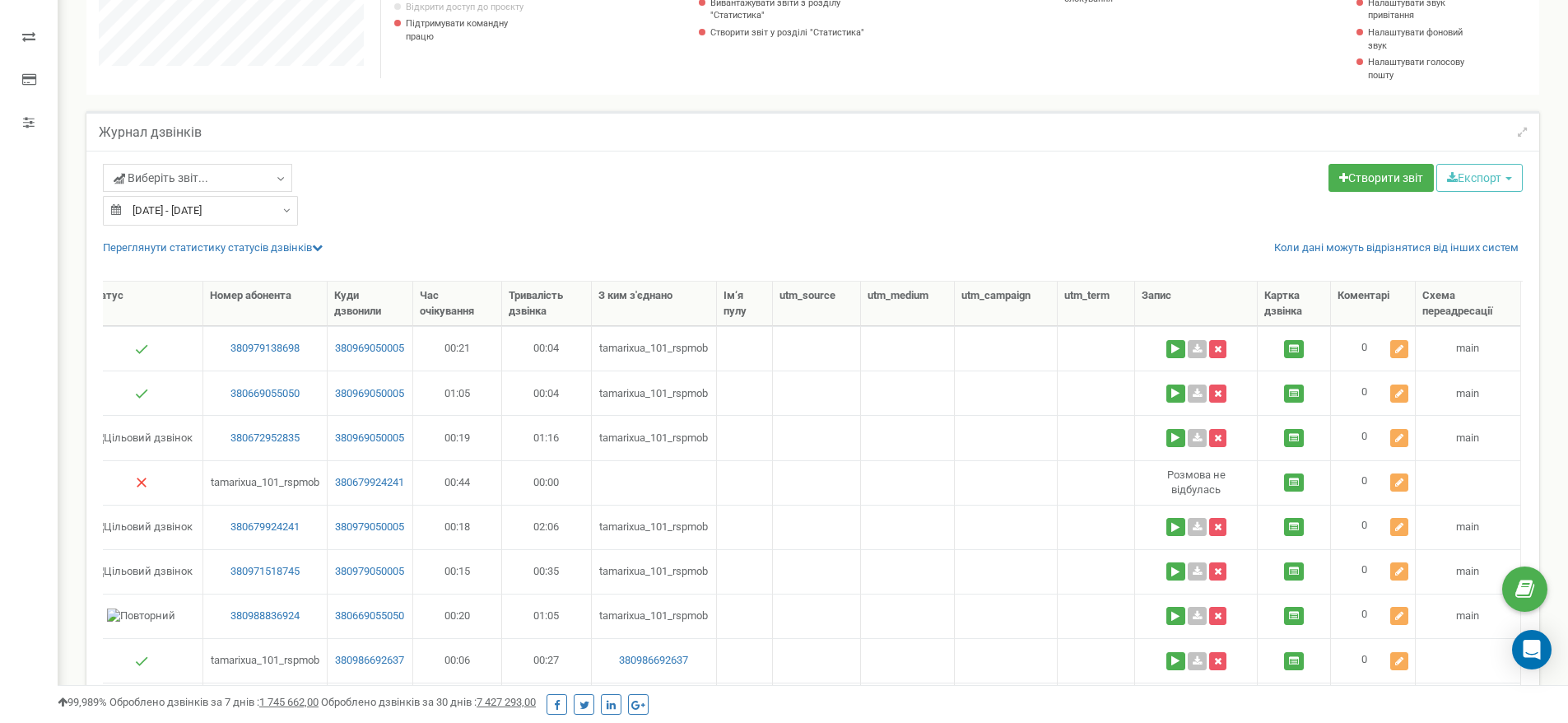
scroll to position [228, 0]
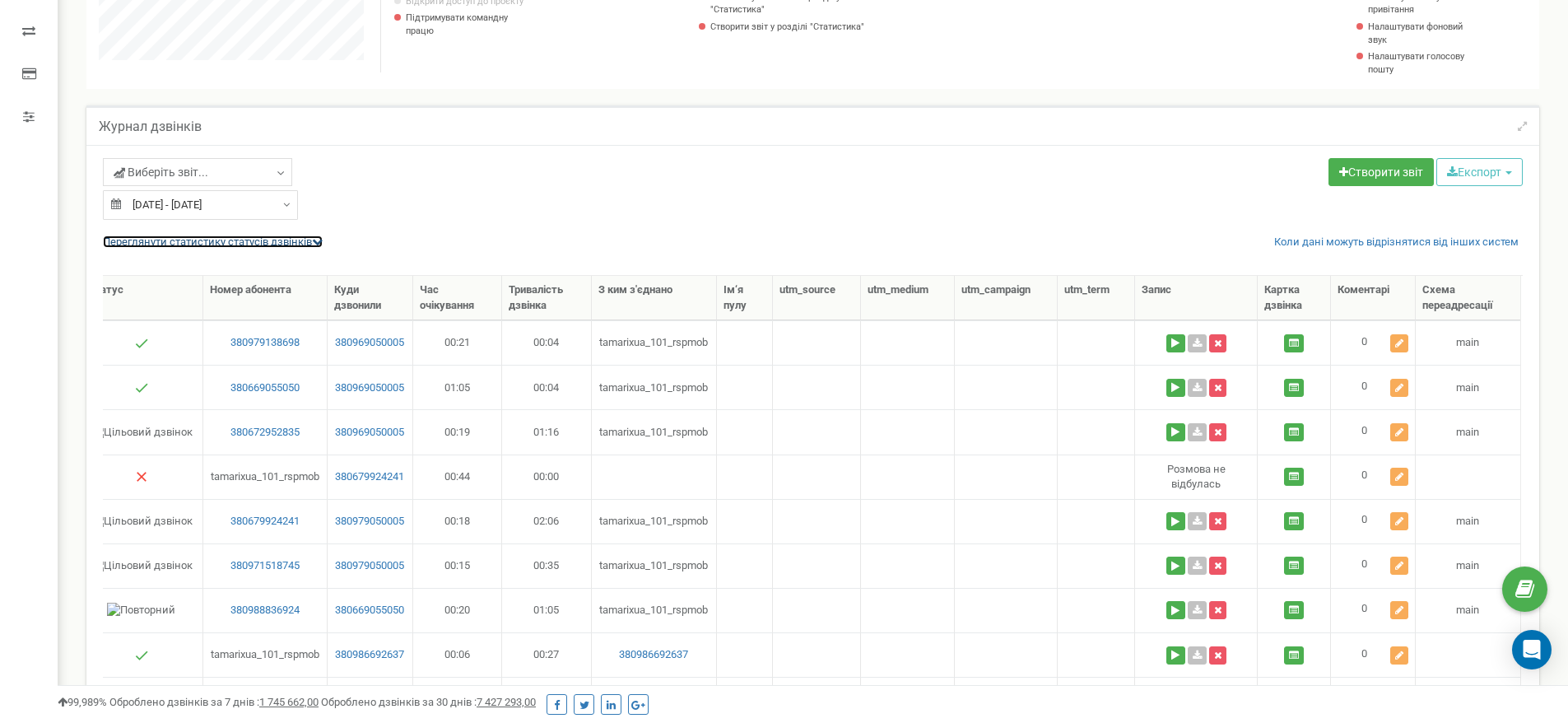
click at [260, 243] on link "Переглянути статистику статусів дзвінків" at bounding box center [212, 242] width 219 height 13
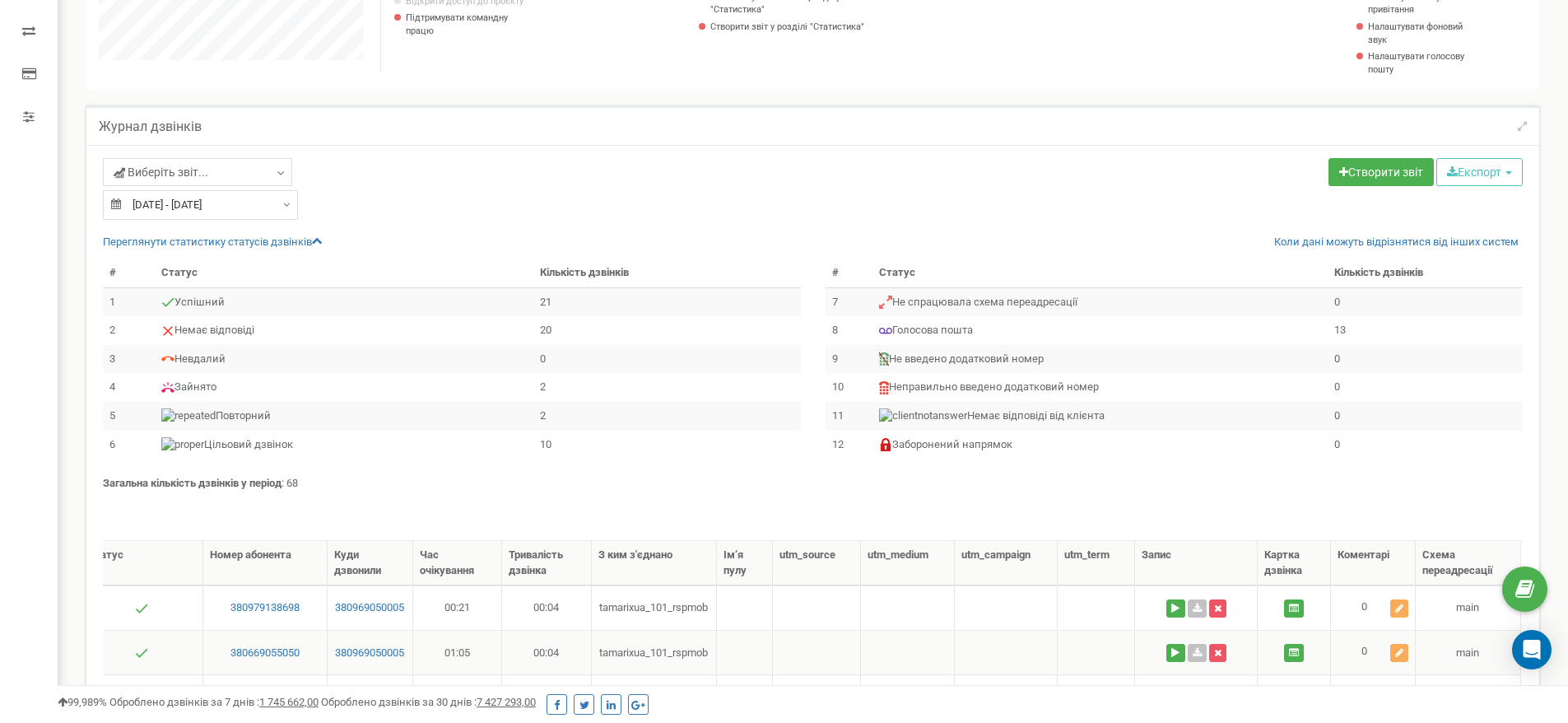
scroll to position [0, 0]
